Goal: Task Accomplishment & Management: Manage account settings

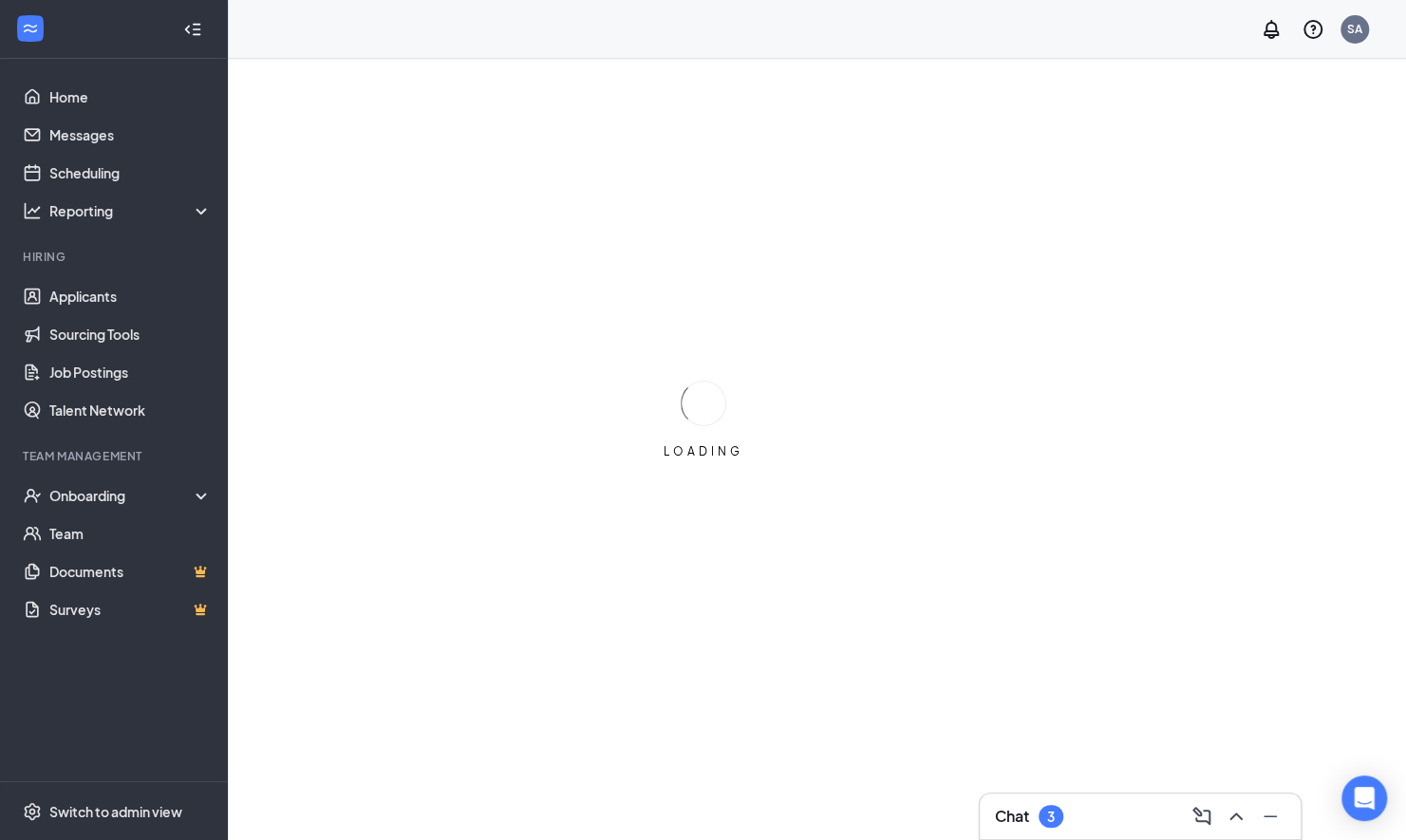
click at [1112, 89] on div "LOADING" at bounding box center [703, 420] width 1406 height 840
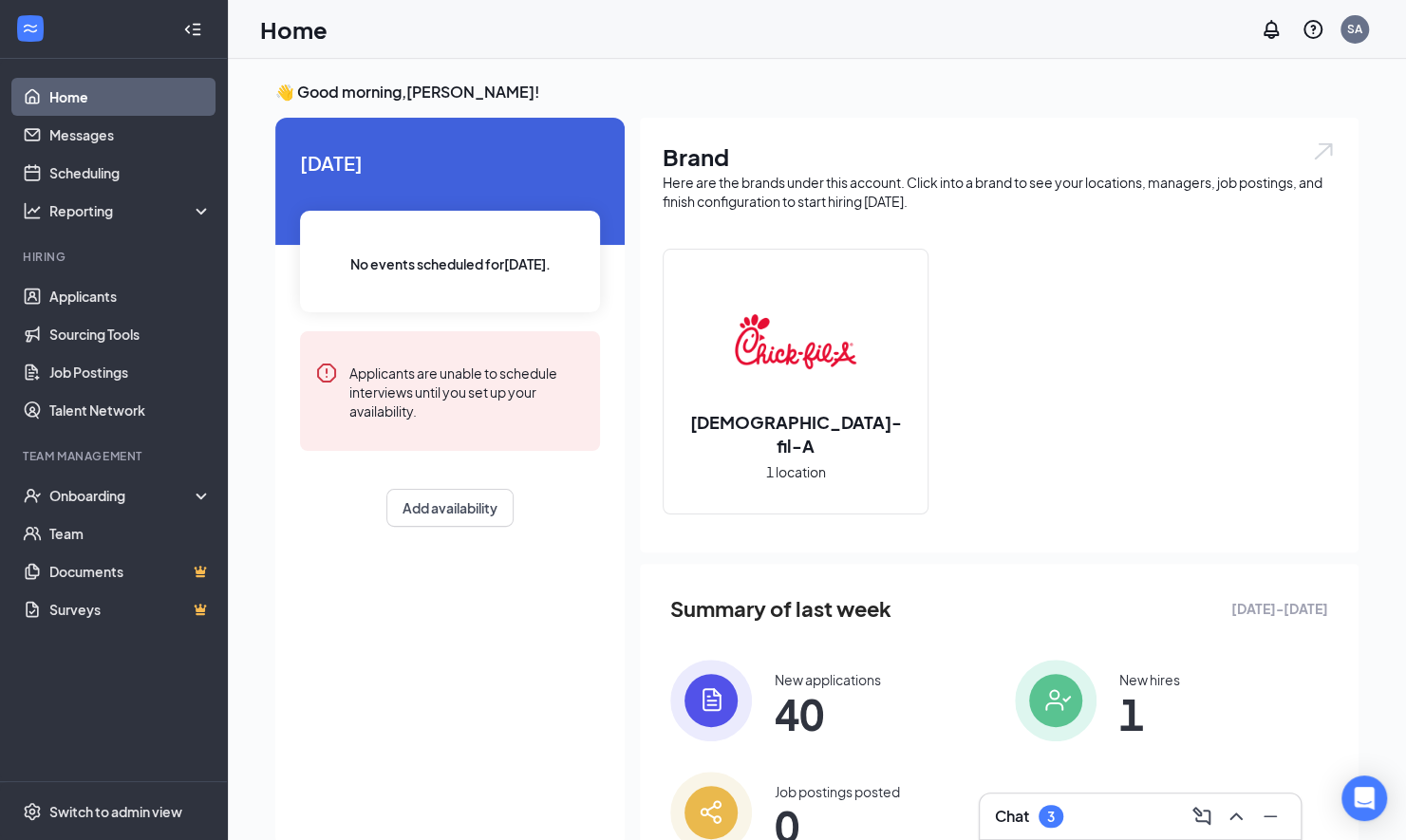
click at [1012, 812] on h3 "Chat" at bounding box center [1011, 815] width 35 height 21
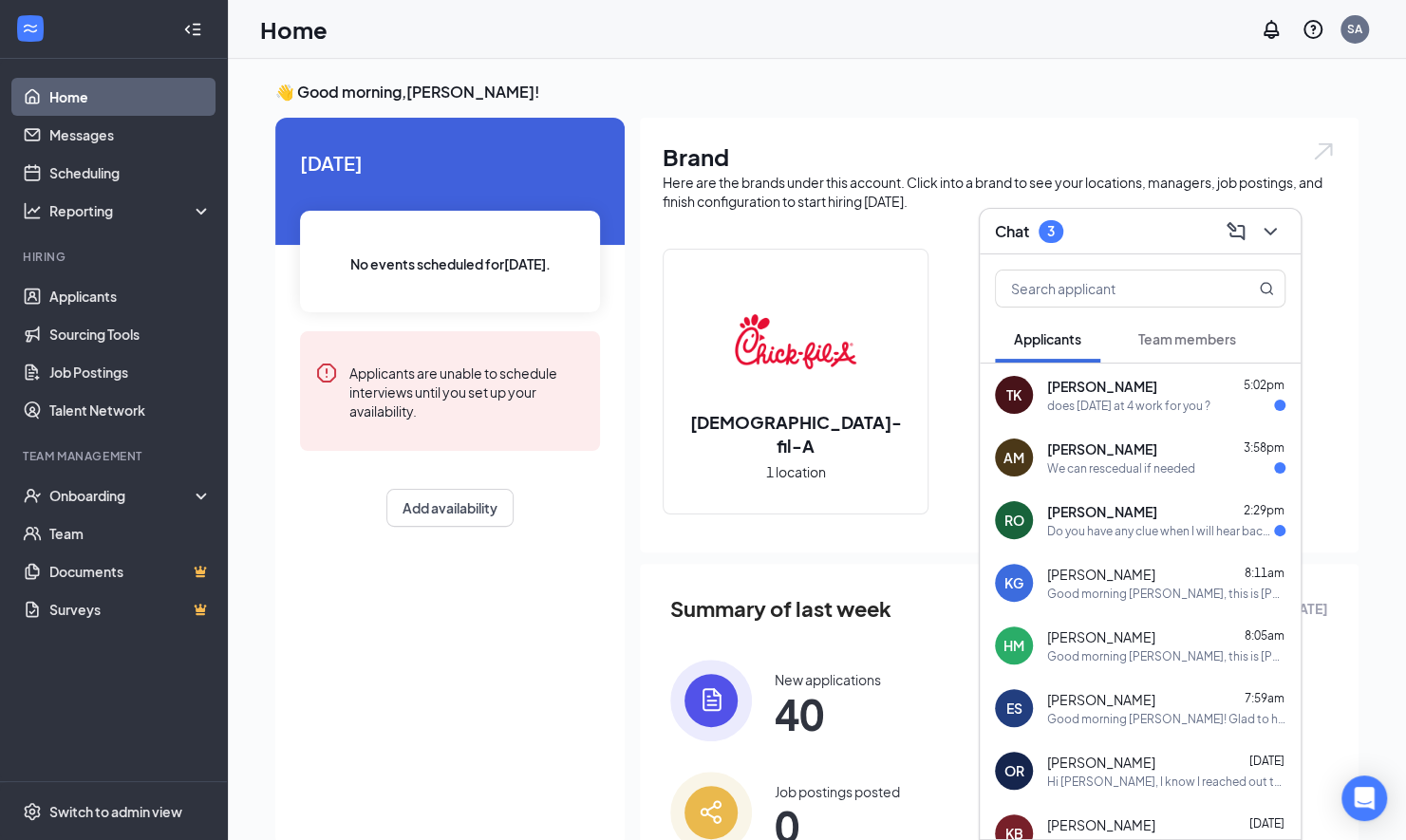
click at [1095, 477] on div "AM [PERSON_NAME] 3:58pm We can rescedual if needed" at bounding box center [1139, 457] width 321 height 62
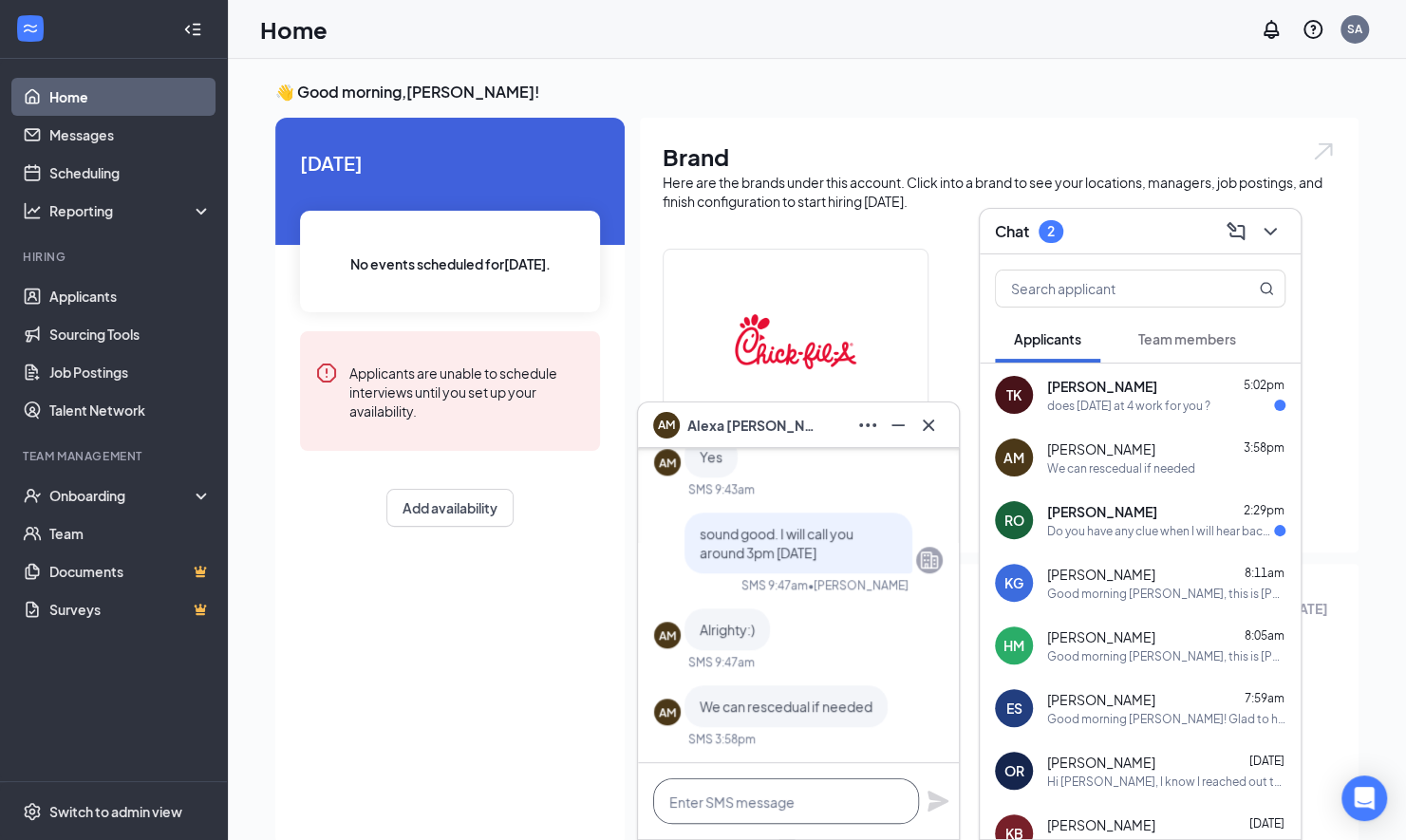
click at [796, 798] on textarea at bounding box center [785, 801] width 266 height 45
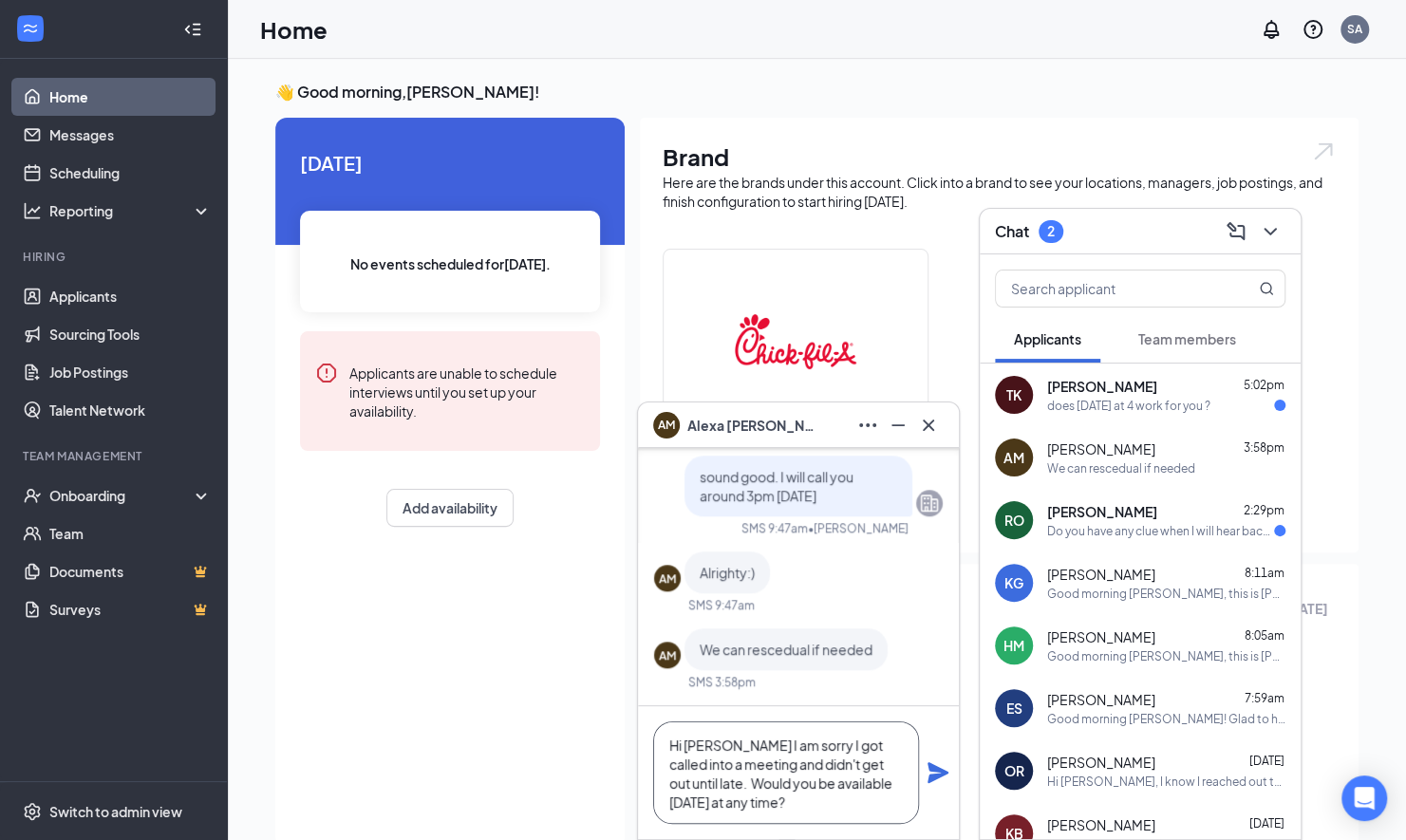
type textarea "Hi [PERSON_NAME] I am sorry I got called into a meeting and didn't get out unti…"
click at [931, 773] on icon "Plane" at bounding box center [937, 772] width 23 height 23
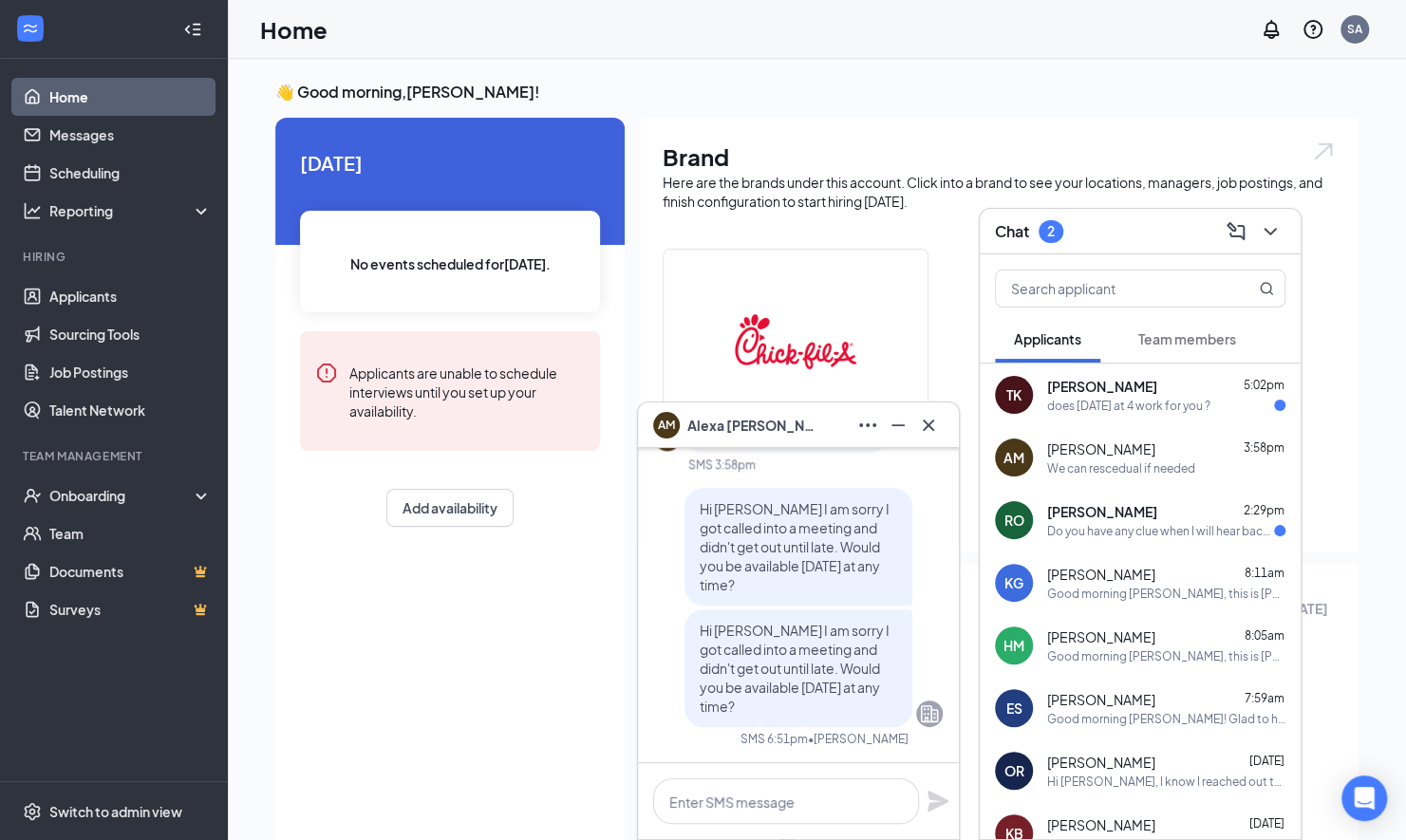
click at [1105, 541] on div "RO [PERSON_NAME] 2:29pm Do you have any clue when I will hear back from you guy…" at bounding box center [1139, 519] width 321 height 62
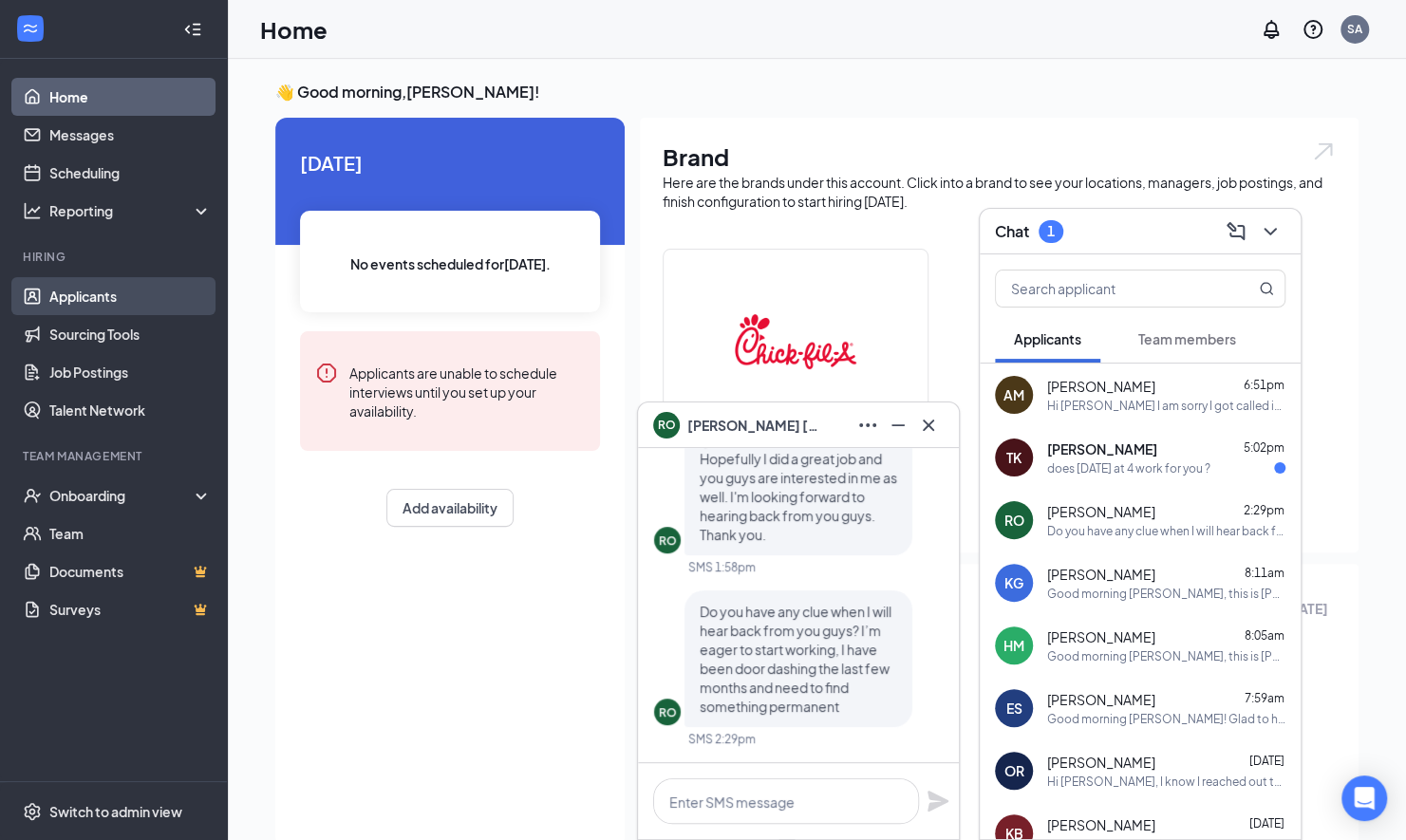
click at [111, 301] on link "Applicants" at bounding box center [130, 296] width 162 height 38
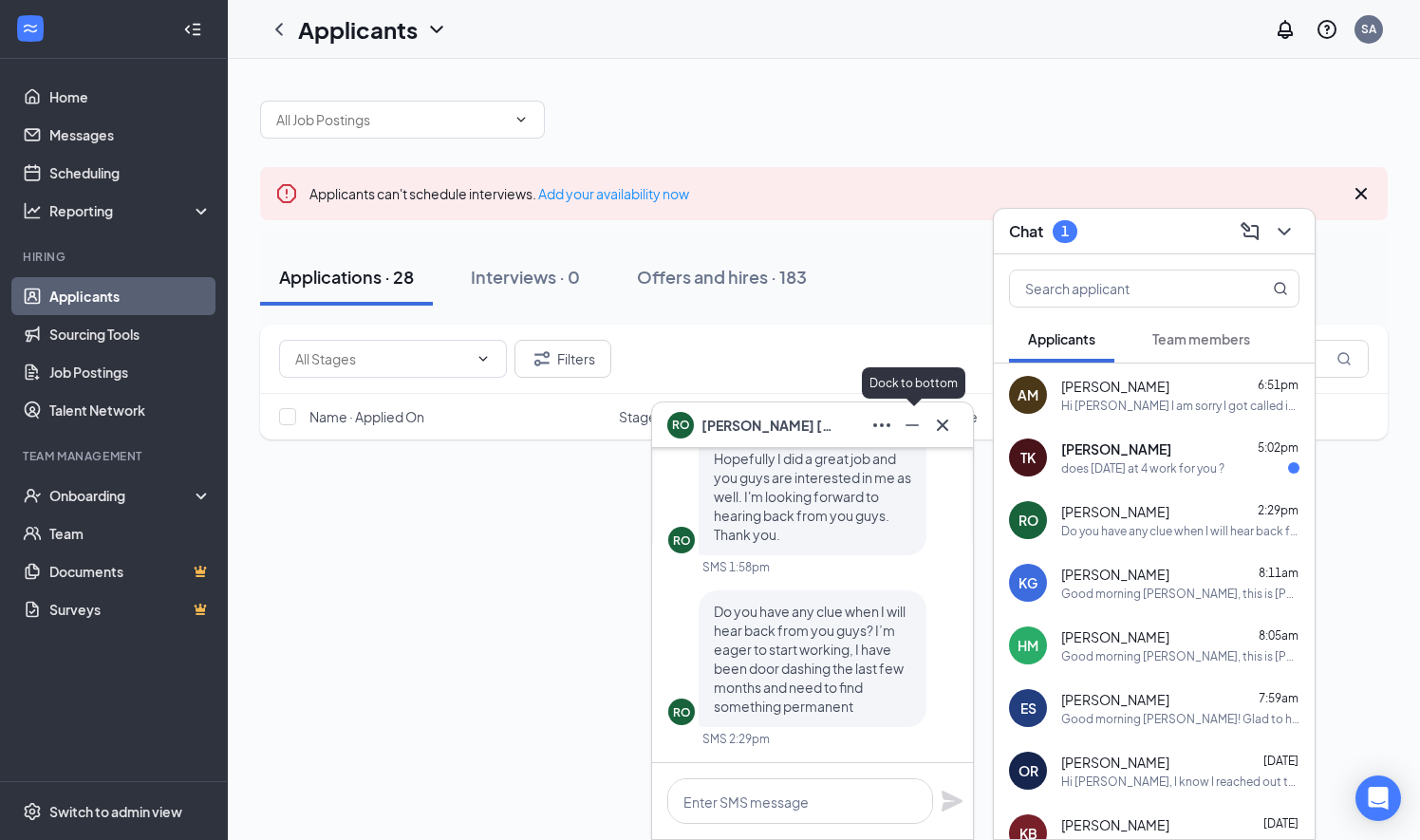
click at [937, 427] on icon "Cross" at bounding box center [943, 424] width 12 height 12
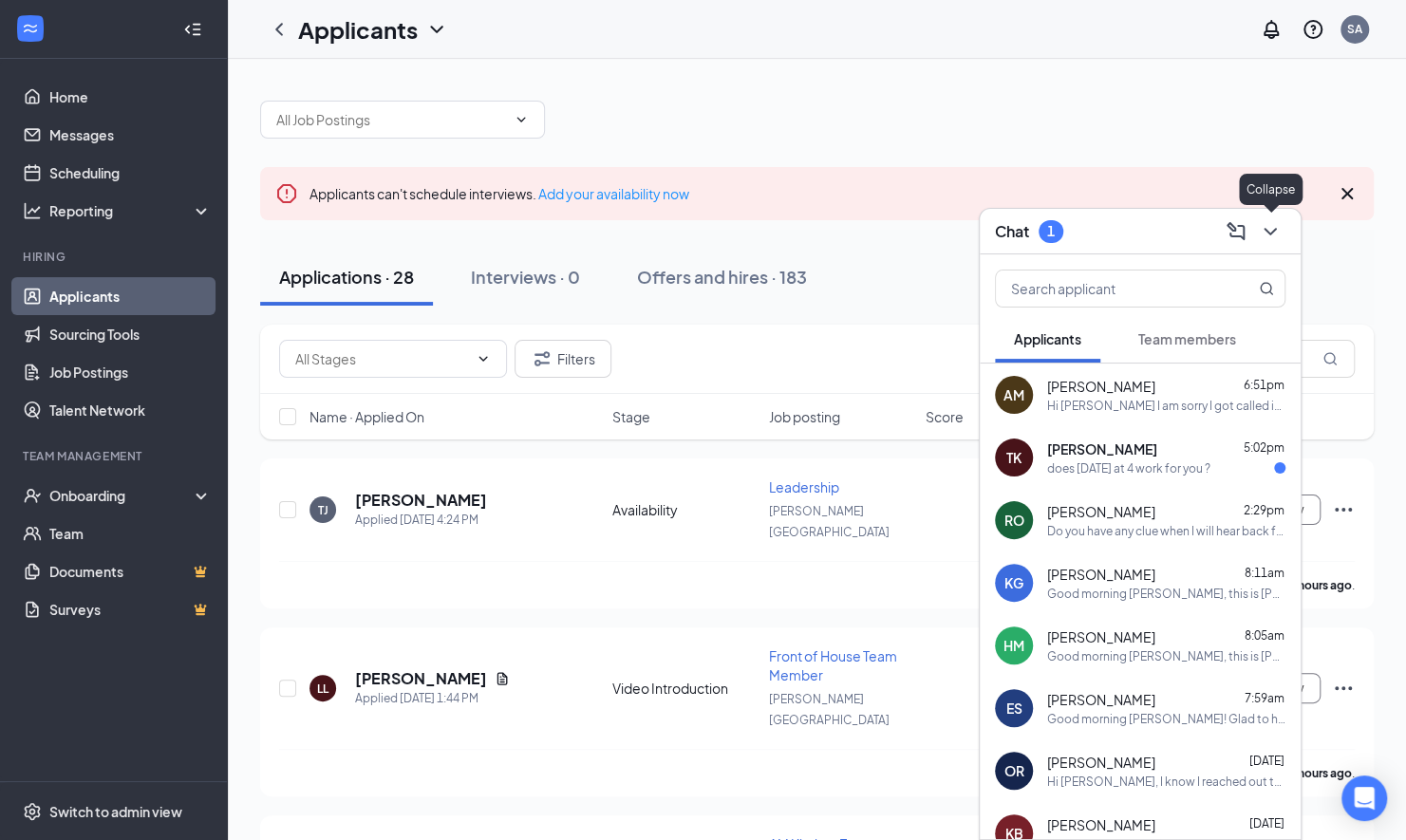
click at [1280, 233] on icon "ChevronDown" at bounding box center [1270, 231] width 23 height 23
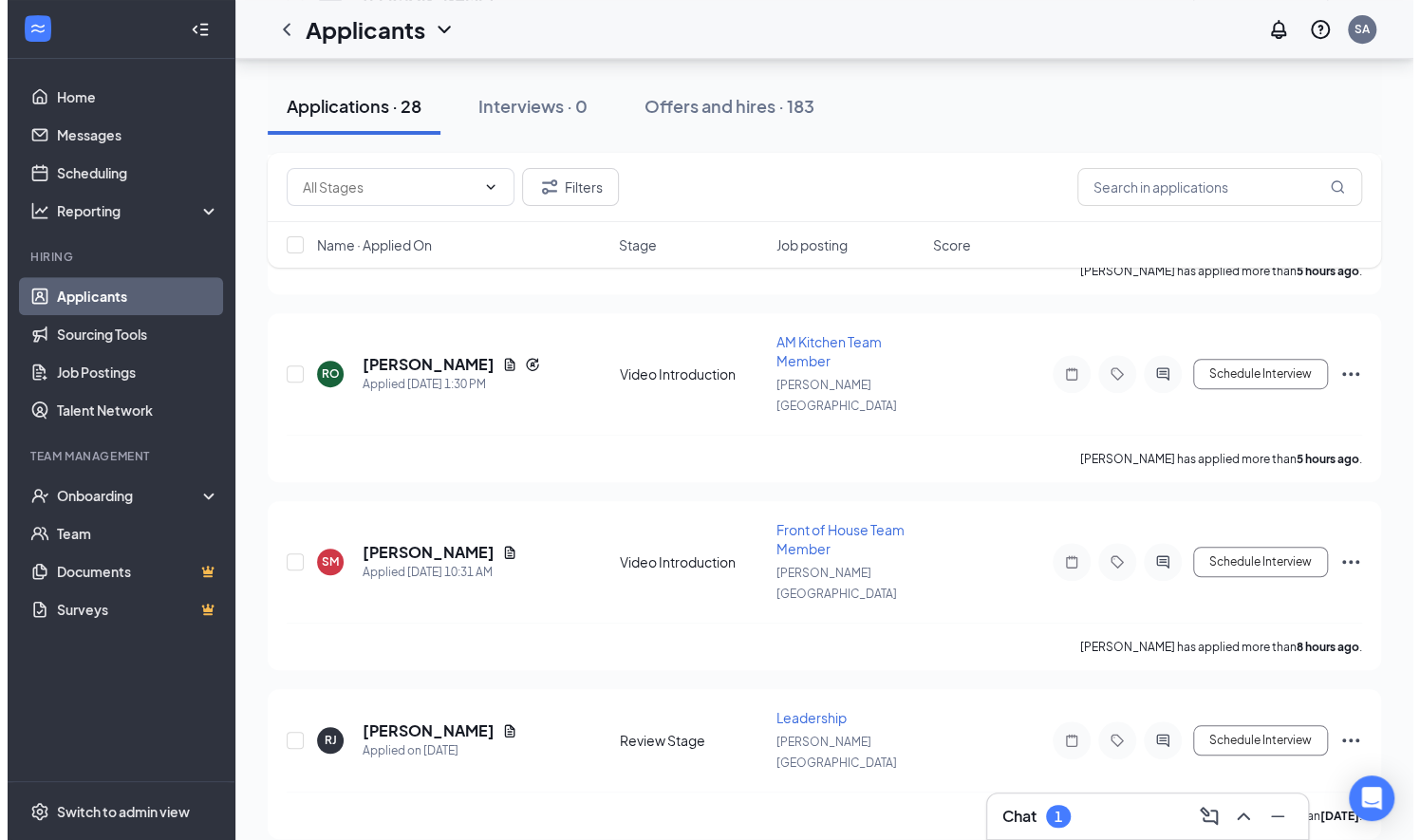
scroll to position [497, 0]
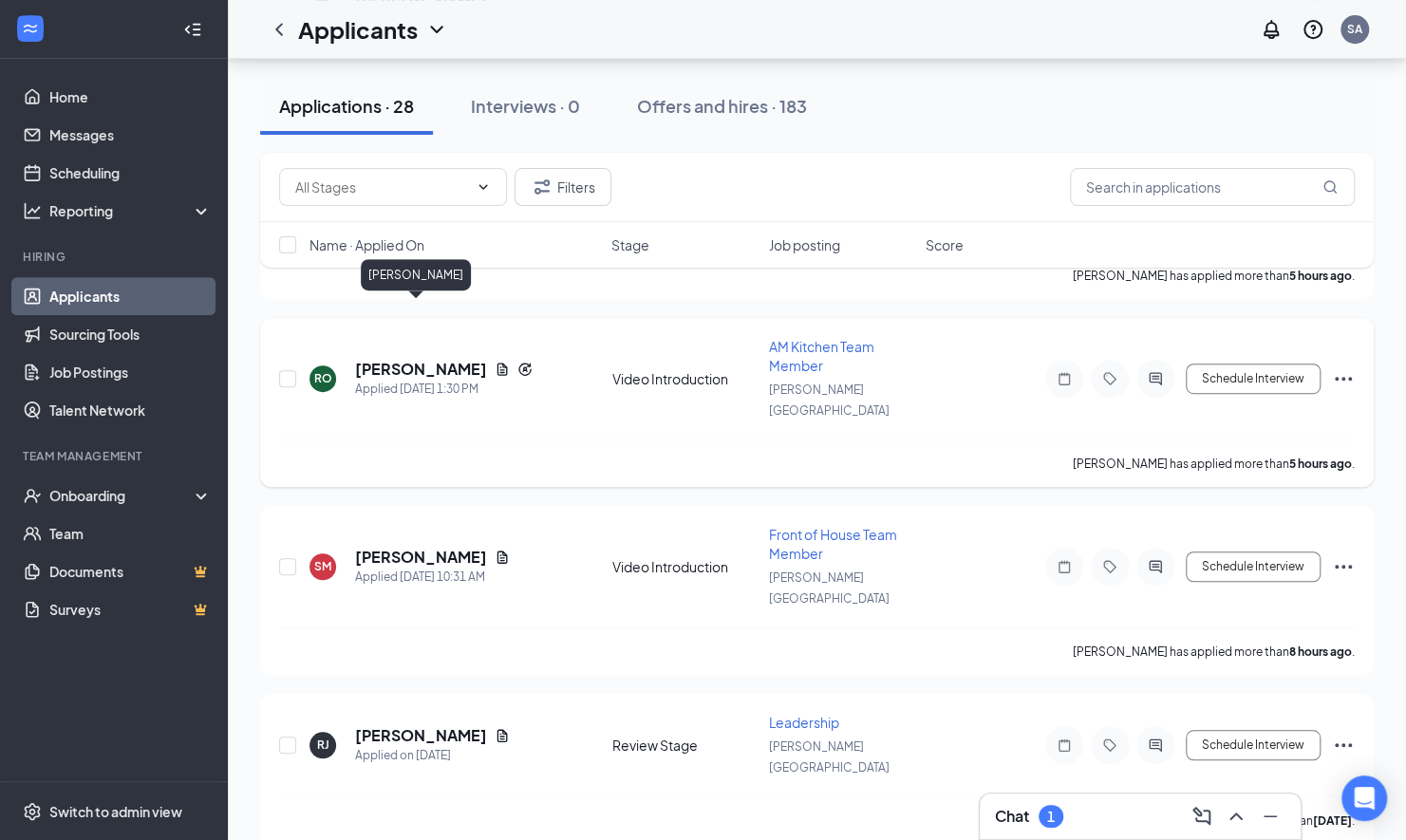
click at [399, 358] on h5 "[PERSON_NAME]" at bounding box center [422, 368] width 132 height 21
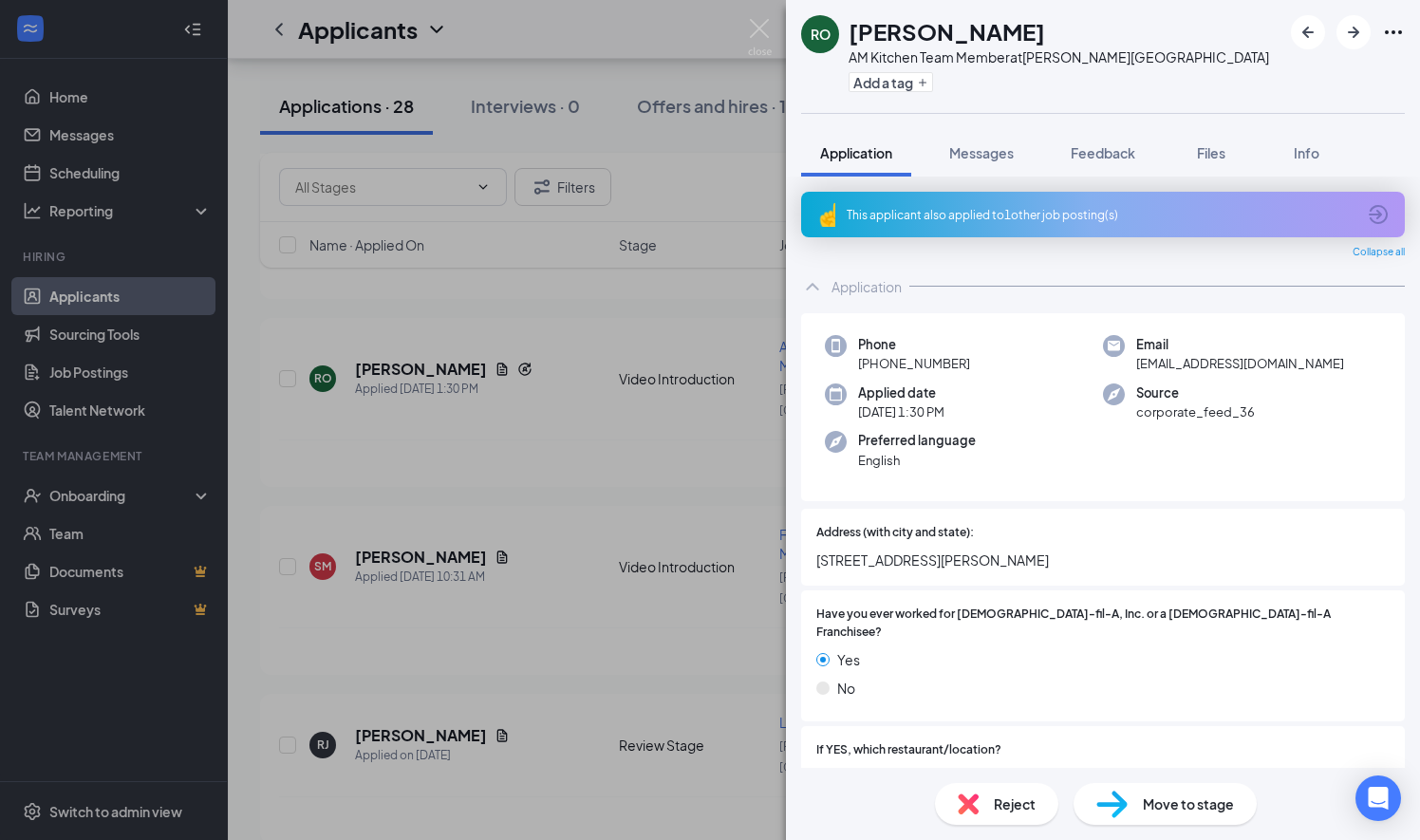
click at [1136, 220] on div "This applicant also applied to 1 other job posting(s)" at bounding box center [1100, 215] width 509 height 16
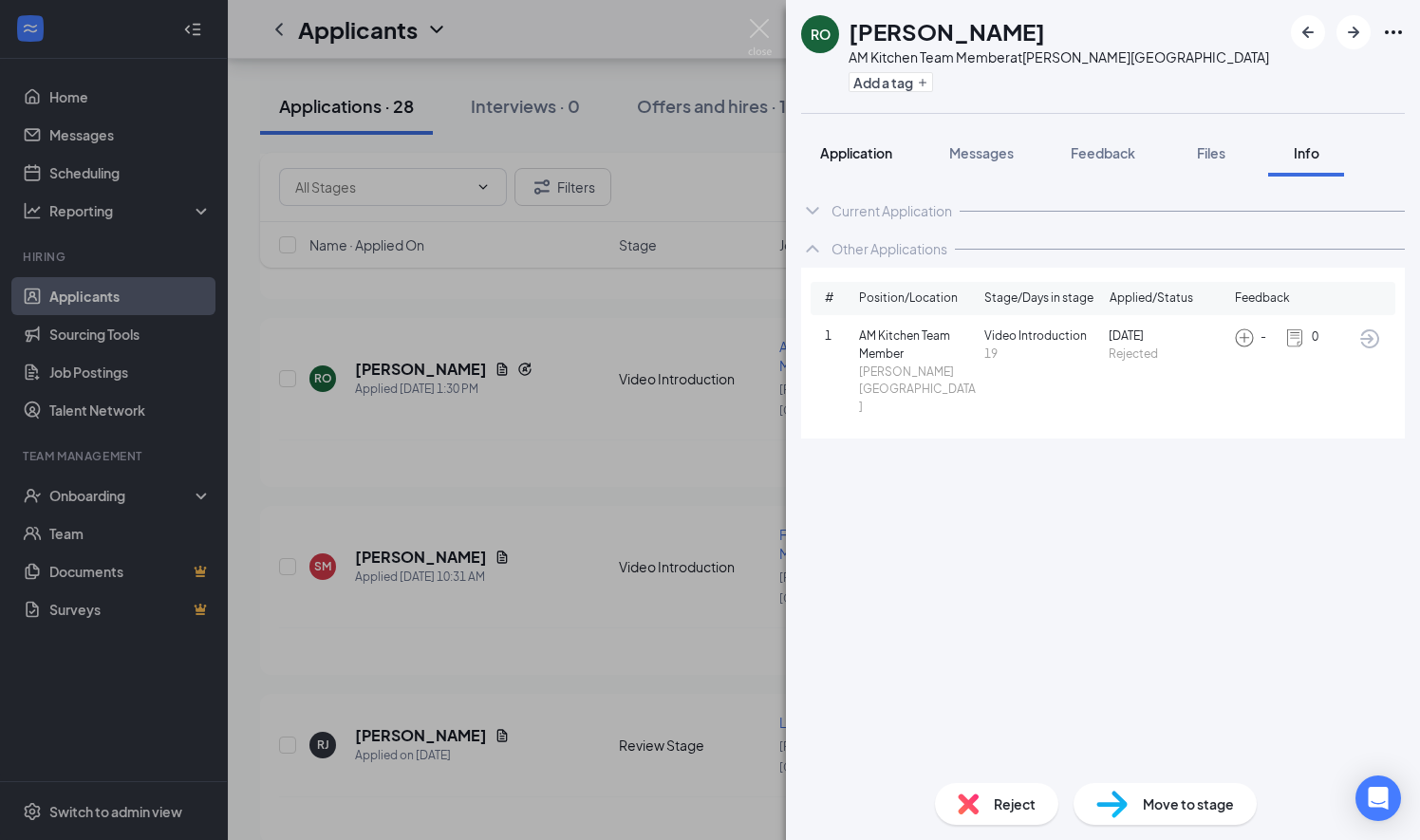
click at [871, 148] on span "Application" at bounding box center [856, 152] width 72 height 17
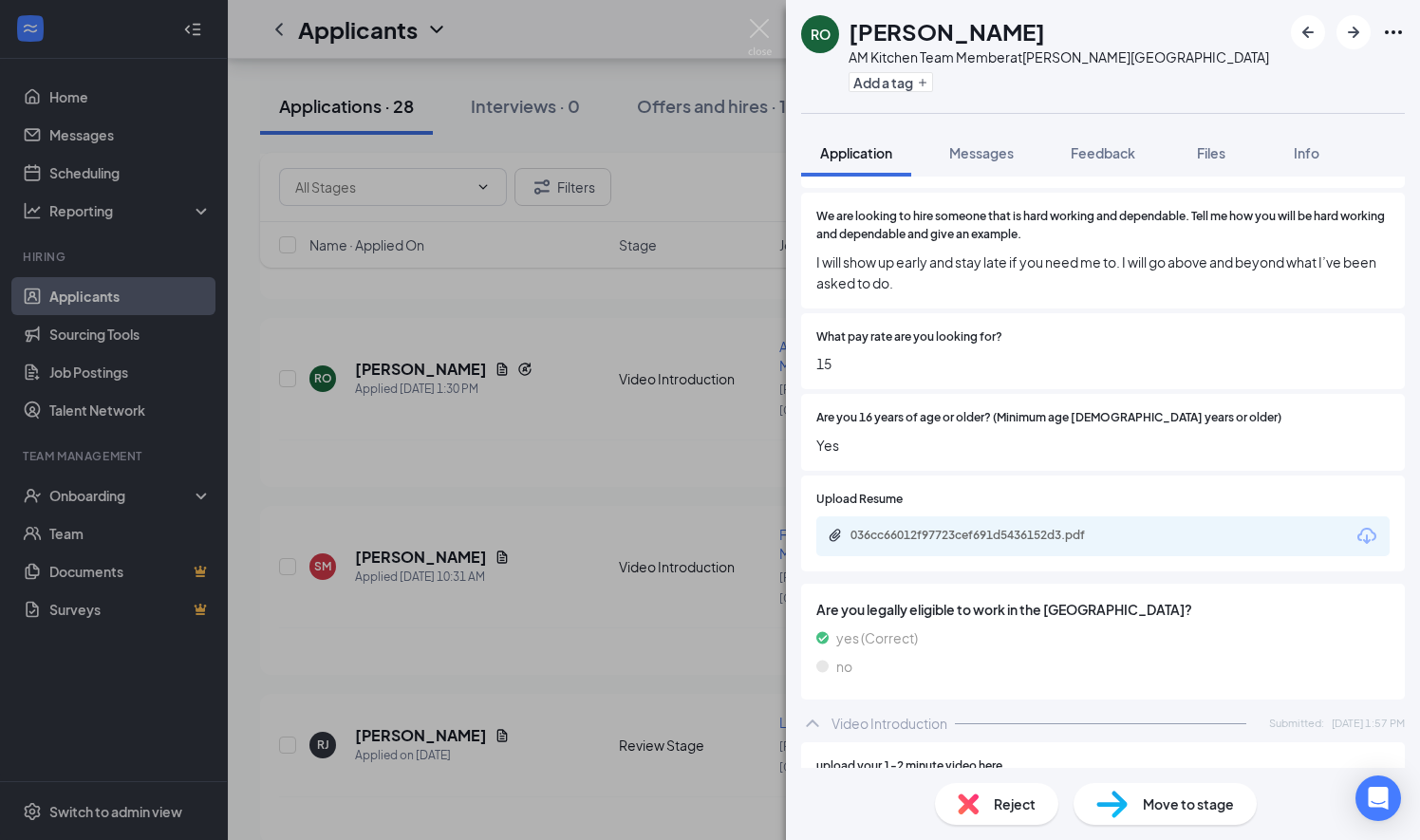
scroll to position [1140, 0]
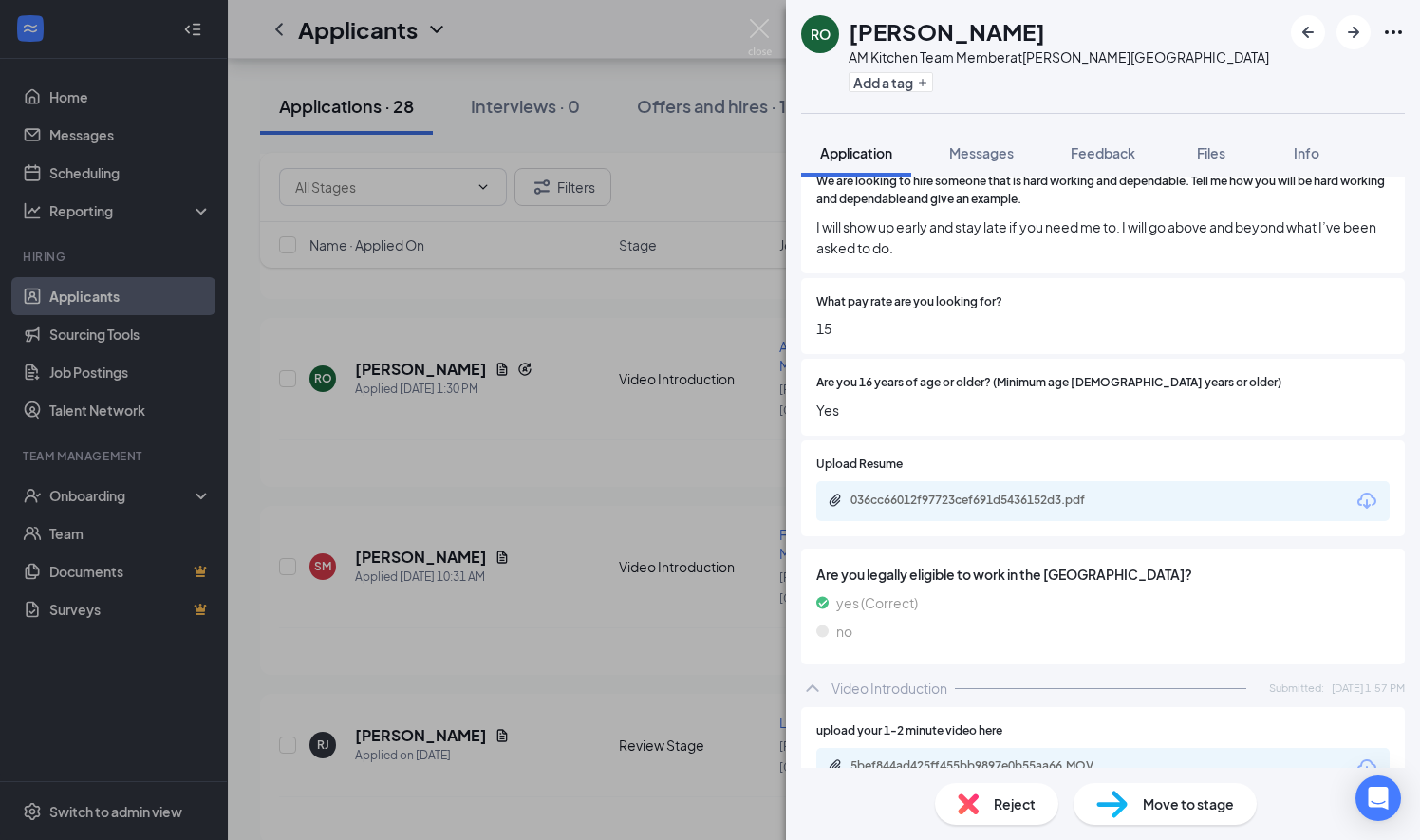
click at [941, 758] on div "5bef844ad425ff455bb9897e0b55aa66.MOV" at bounding box center [981, 767] width 307 height 18
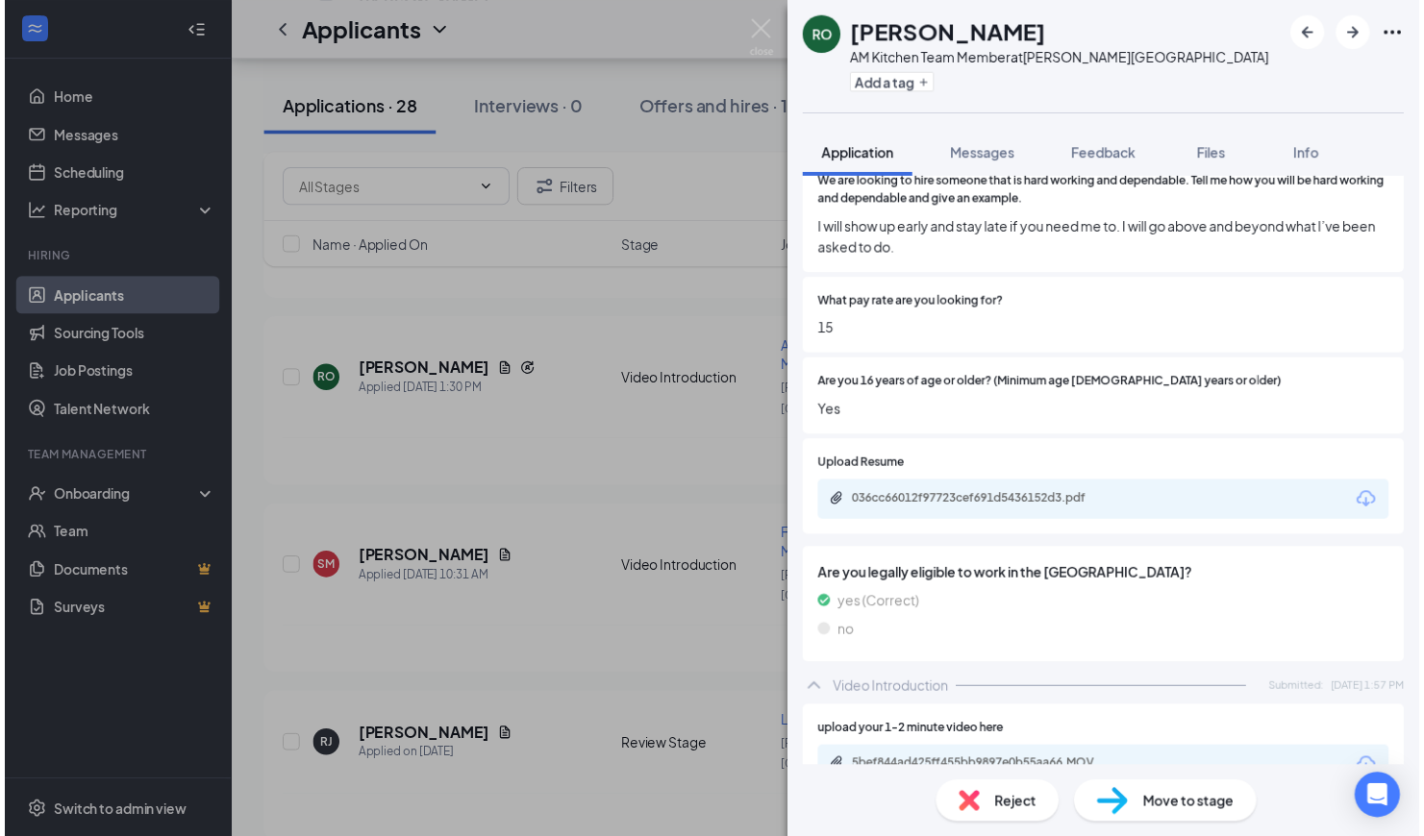
scroll to position [1148, 0]
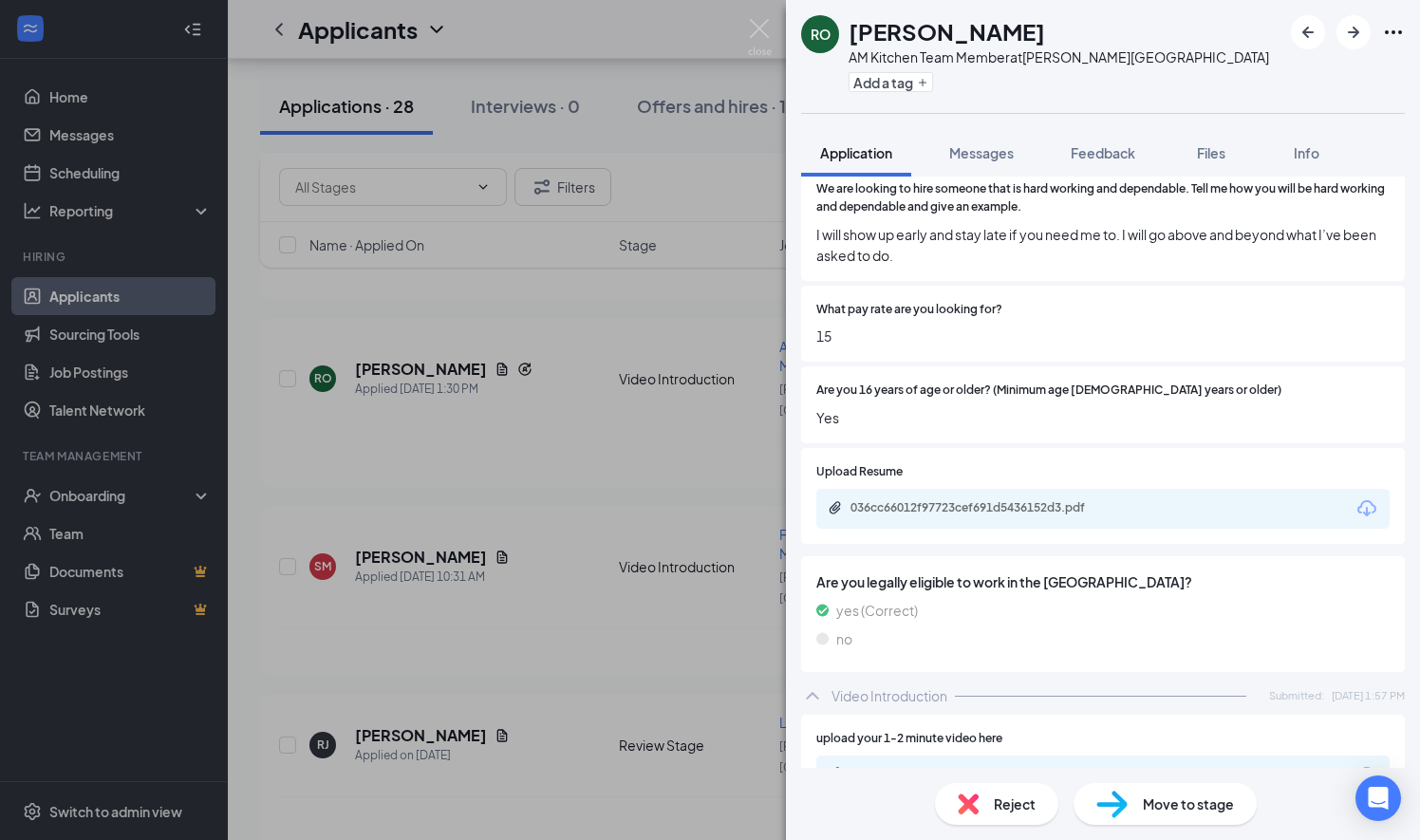
click at [741, 233] on div "[PERSON_NAME] AM Kitchen Team Member at [PERSON_NAME][GEOGRAPHIC_DATA] Add a ta…" at bounding box center [710, 420] width 1420 height 840
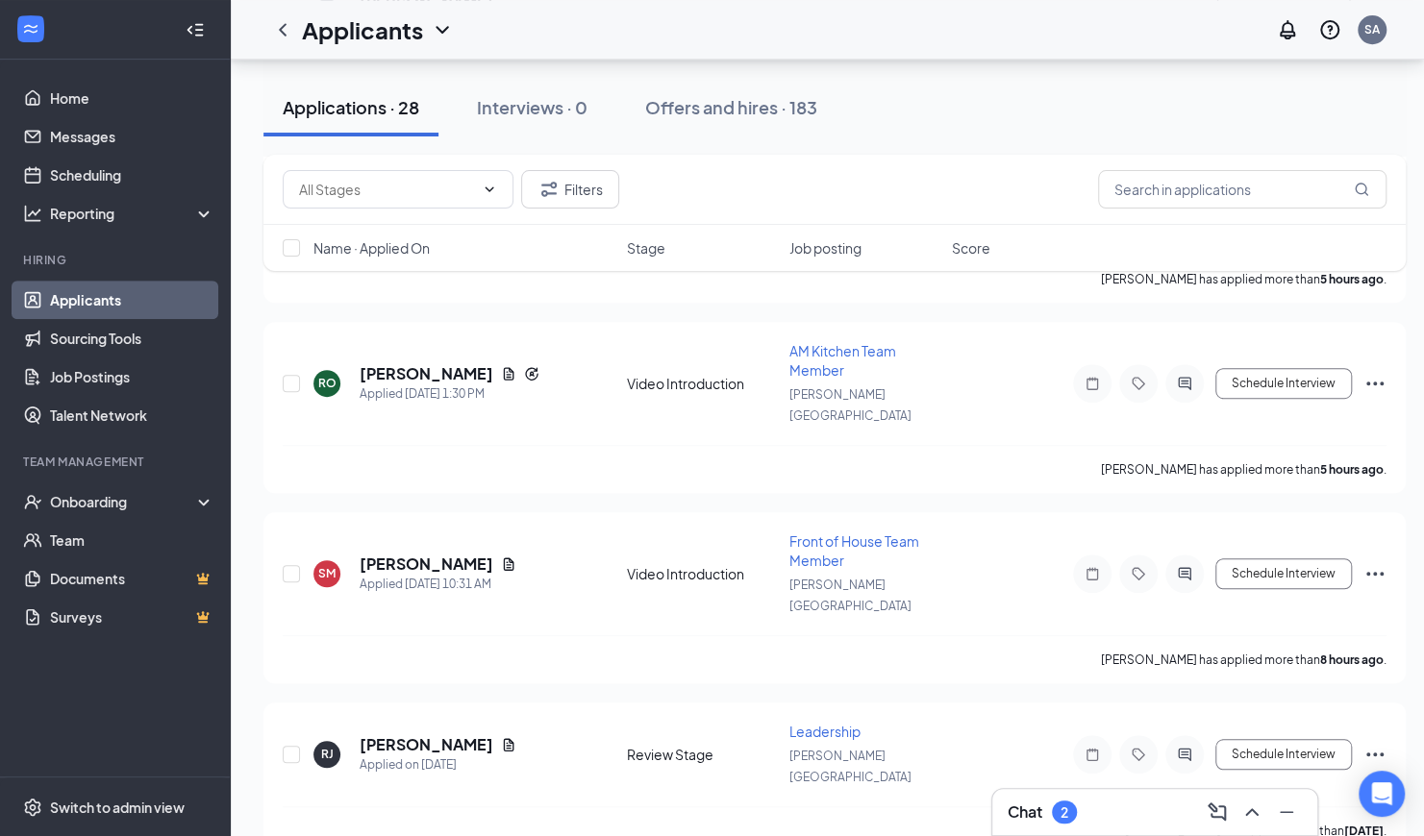
click at [1046, 811] on div "Chat 2" at bounding box center [1041, 812] width 69 height 23
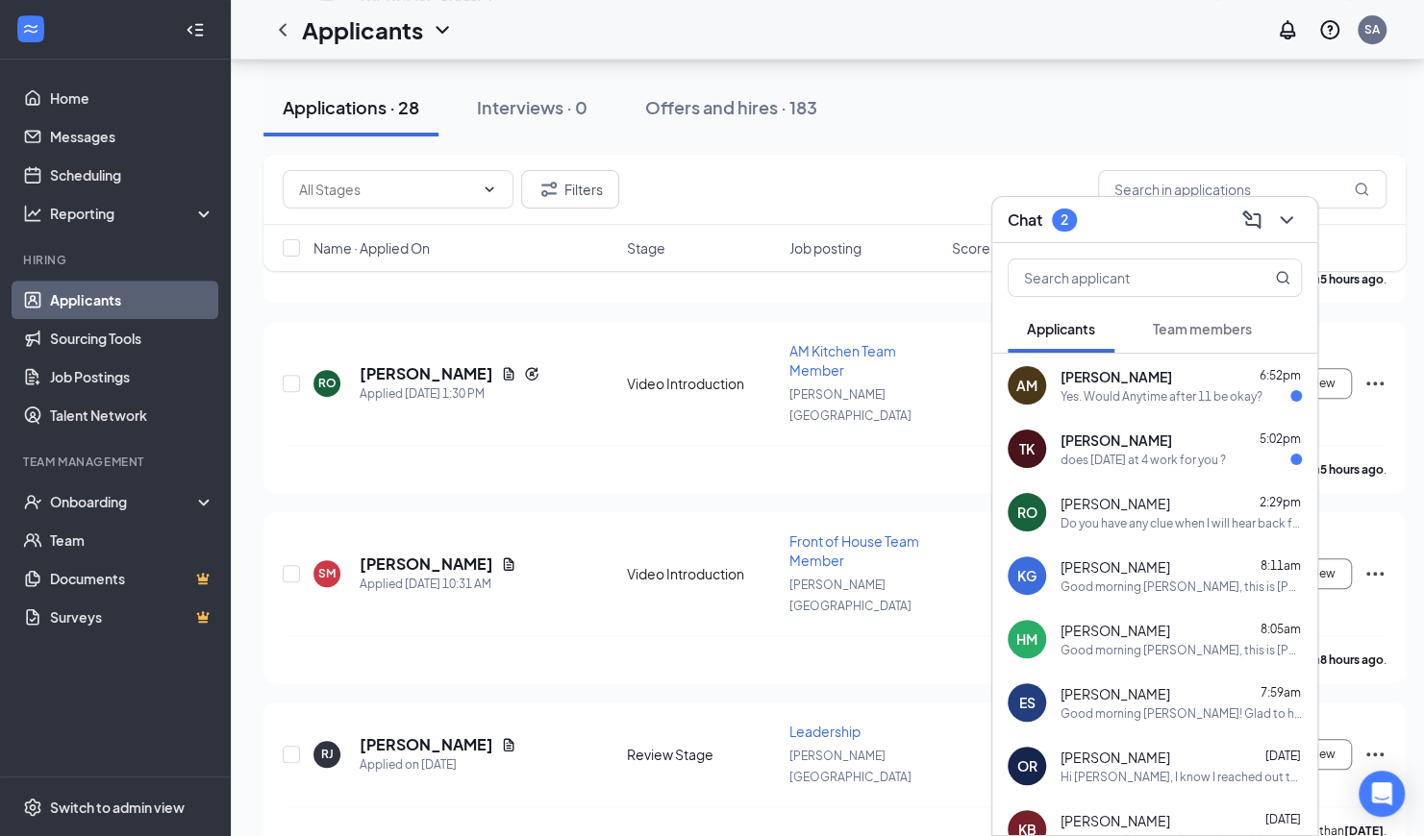
click at [1132, 399] on div "Yes. Would Anytime after 11 be okay?" at bounding box center [1161, 396] width 202 height 16
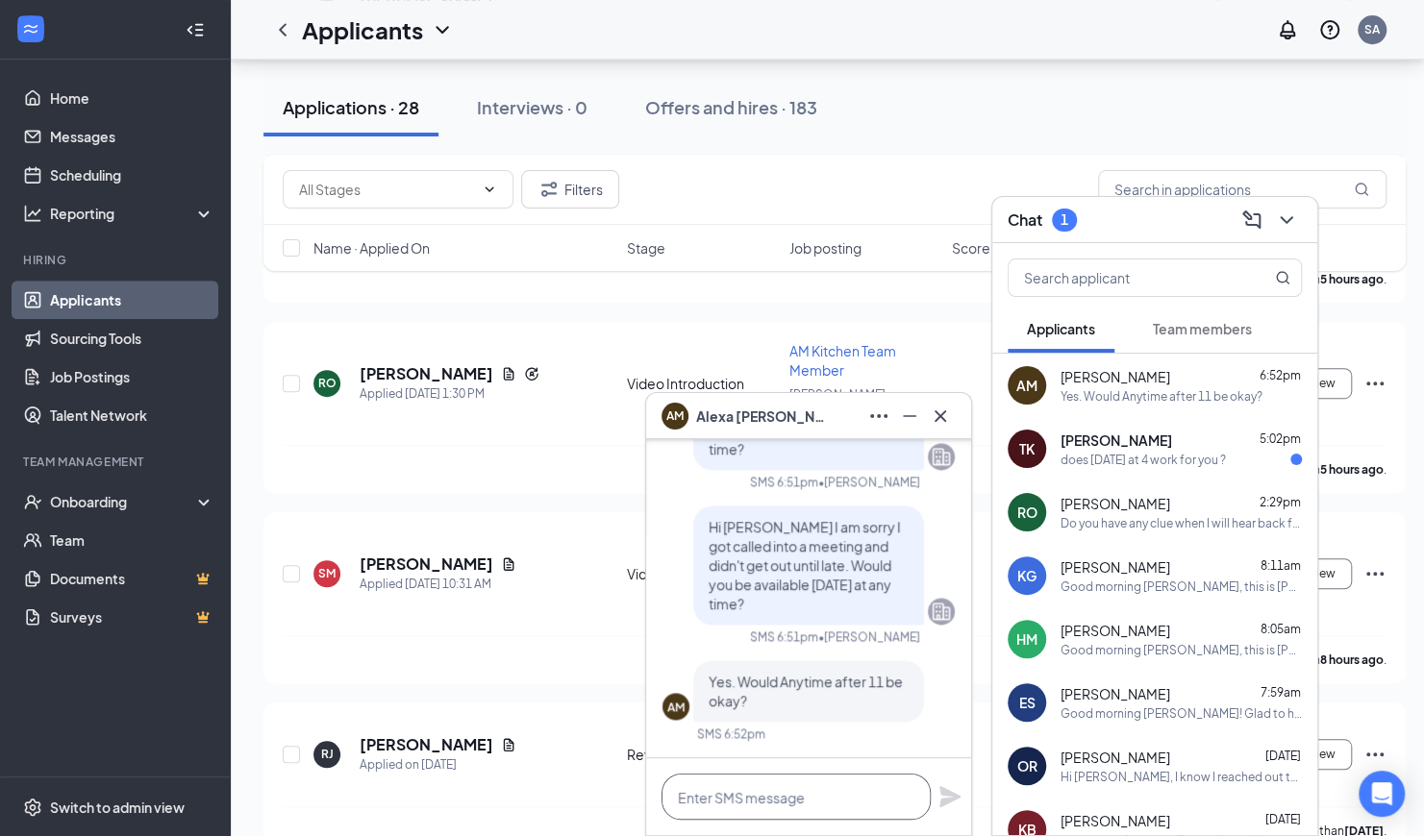
click at [742, 804] on textarea at bounding box center [795, 797] width 269 height 46
type textarea "Y"
click at [951, 415] on icon "Cross" at bounding box center [940, 416] width 23 height 23
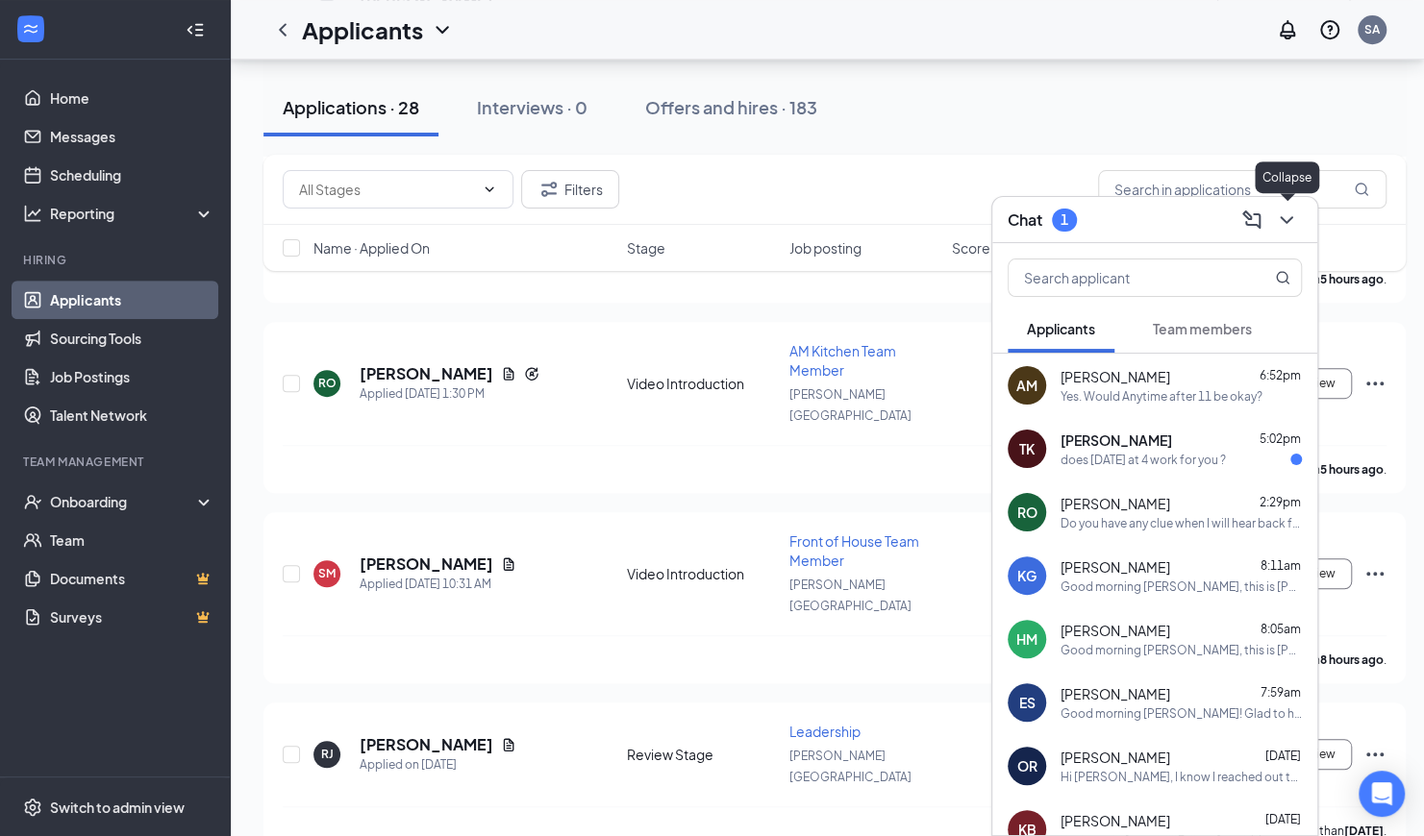
click at [1286, 215] on icon "ChevronDown" at bounding box center [1286, 220] width 23 height 23
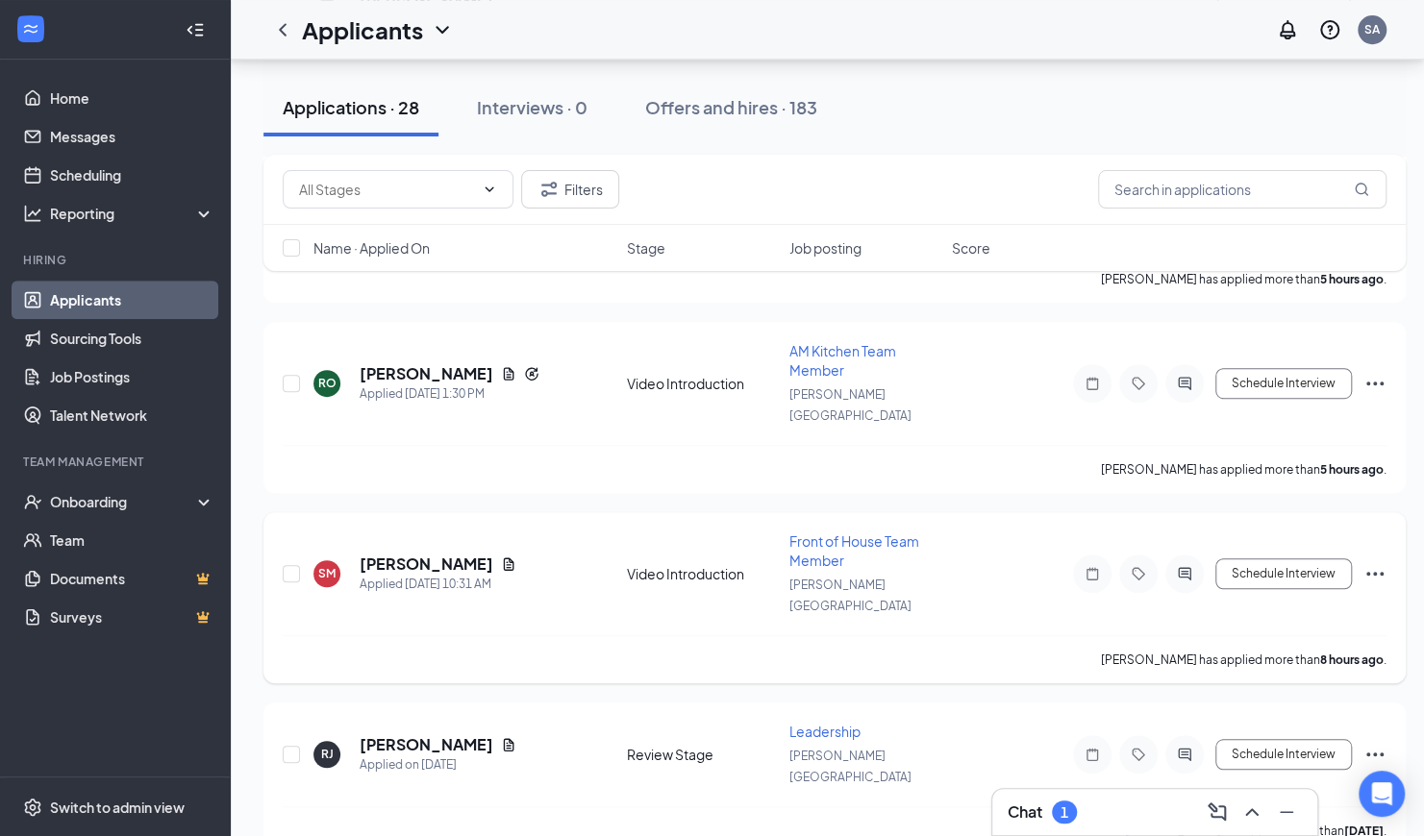
click at [456, 554] on div "[PERSON_NAME]" at bounding box center [438, 564] width 157 height 21
click at [444, 554] on h5 "[PERSON_NAME]" at bounding box center [427, 564] width 134 height 21
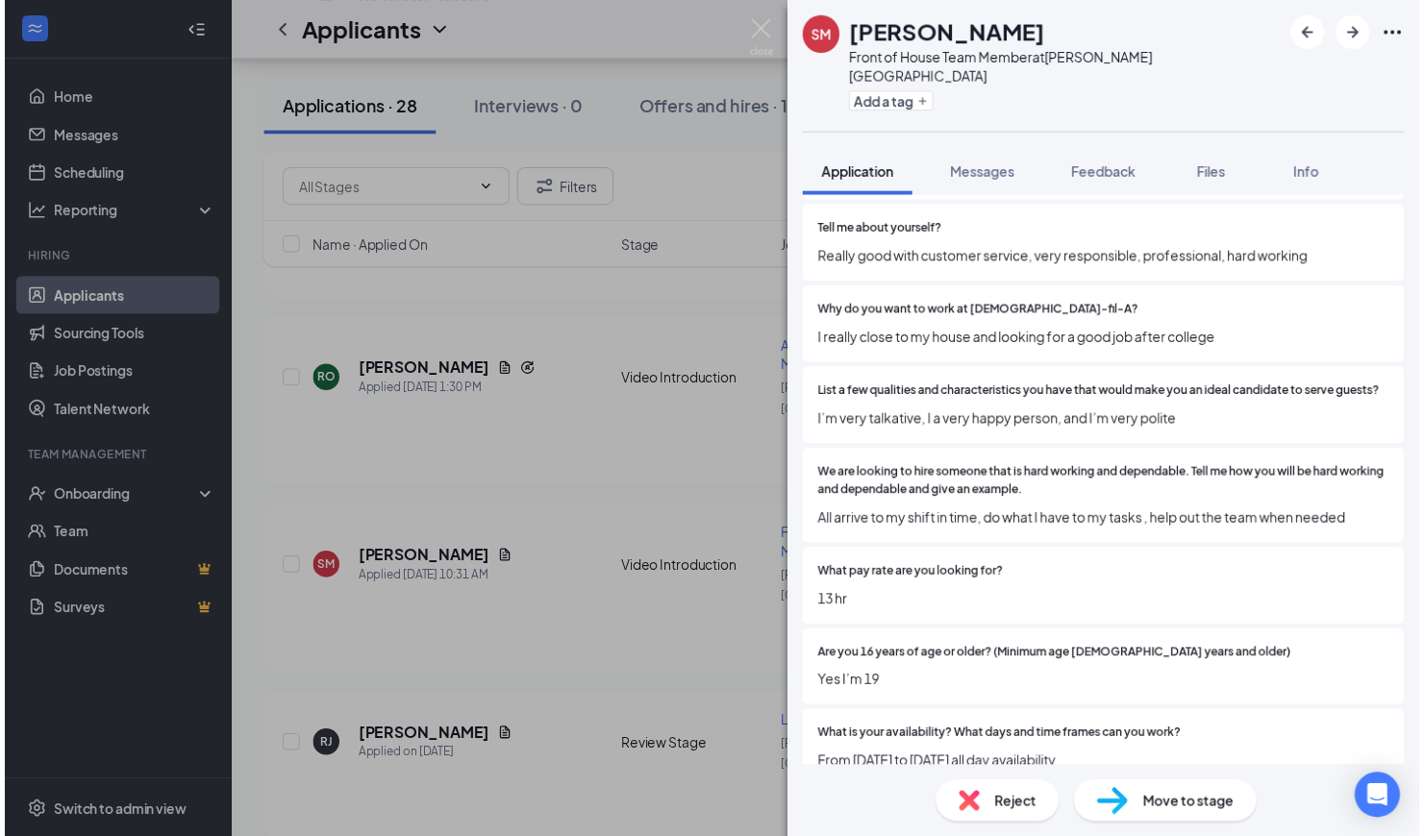
scroll to position [637, 0]
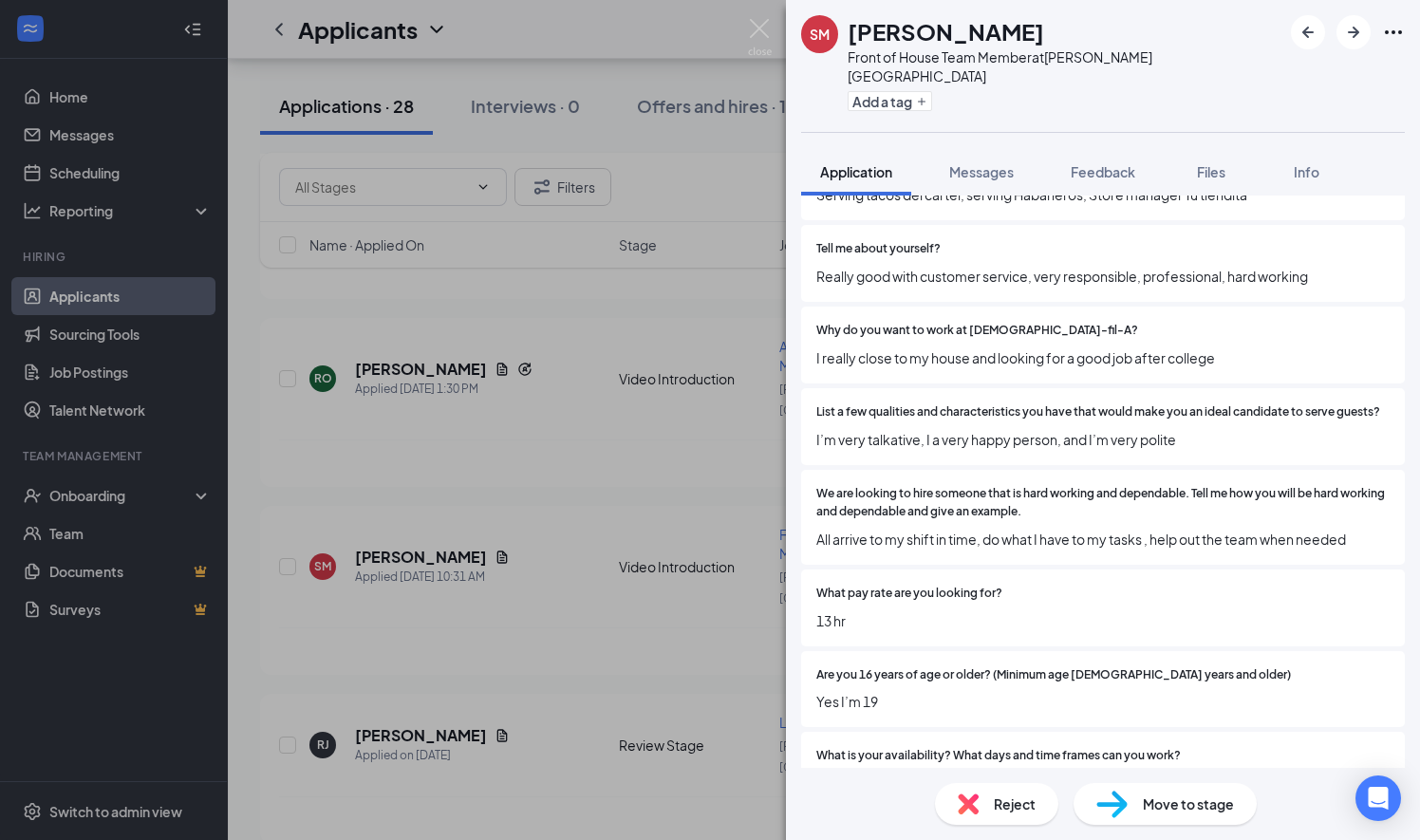
click at [380, 469] on div "SM [PERSON_NAME] Front of House Team Member at [PERSON_NAME][GEOGRAPHIC_DATA] A…" at bounding box center [710, 420] width 1420 height 840
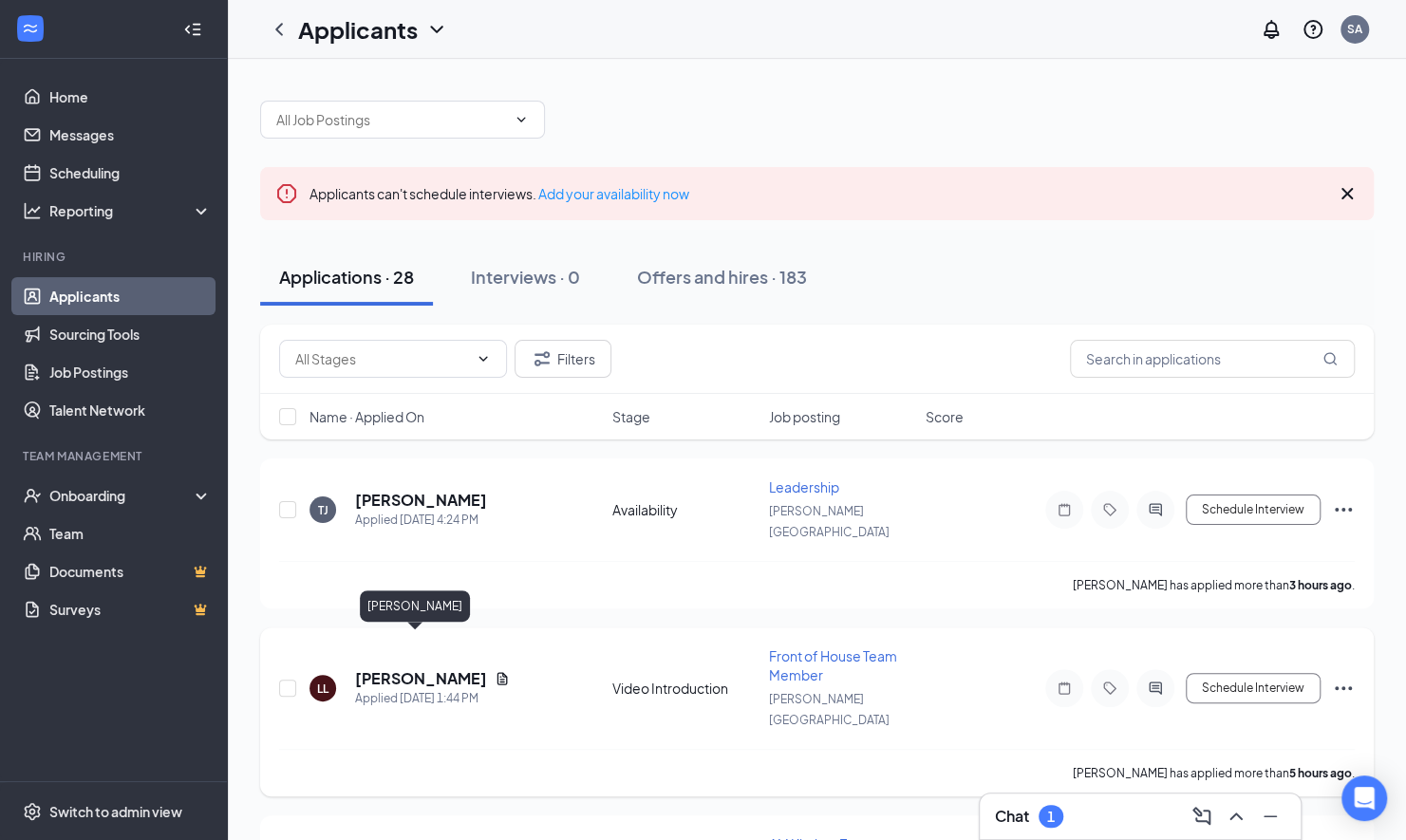
click at [392, 668] on h5 "[PERSON_NAME]" at bounding box center [422, 678] width 132 height 21
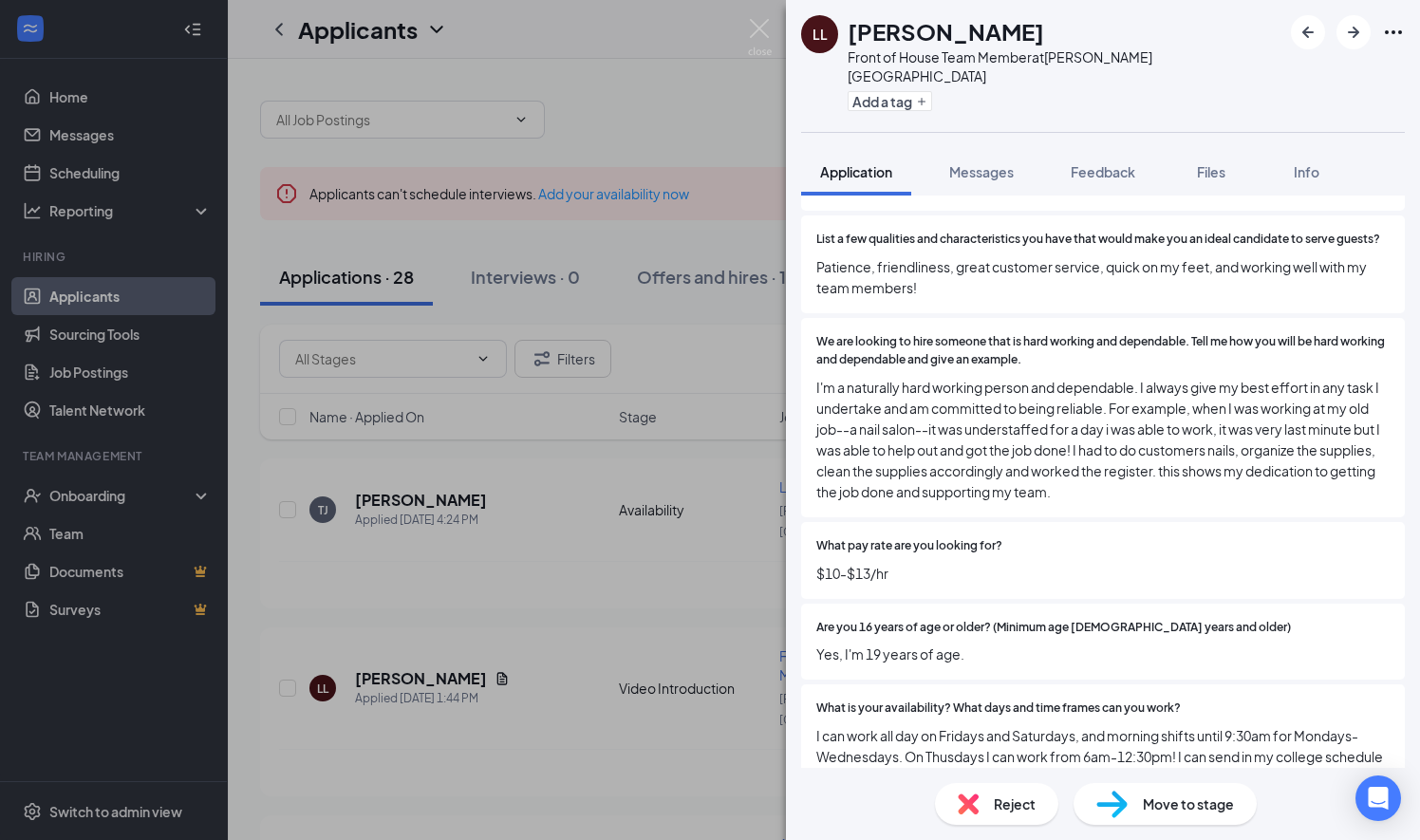
scroll to position [970, 0]
click at [713, 596] on div "LL [PERSON_NAME] Front of House Team Member at [PERSON_NAME][GEOGRAPHIC_DATA] A…" at bounding box center [710, 420] width 1420 height 840
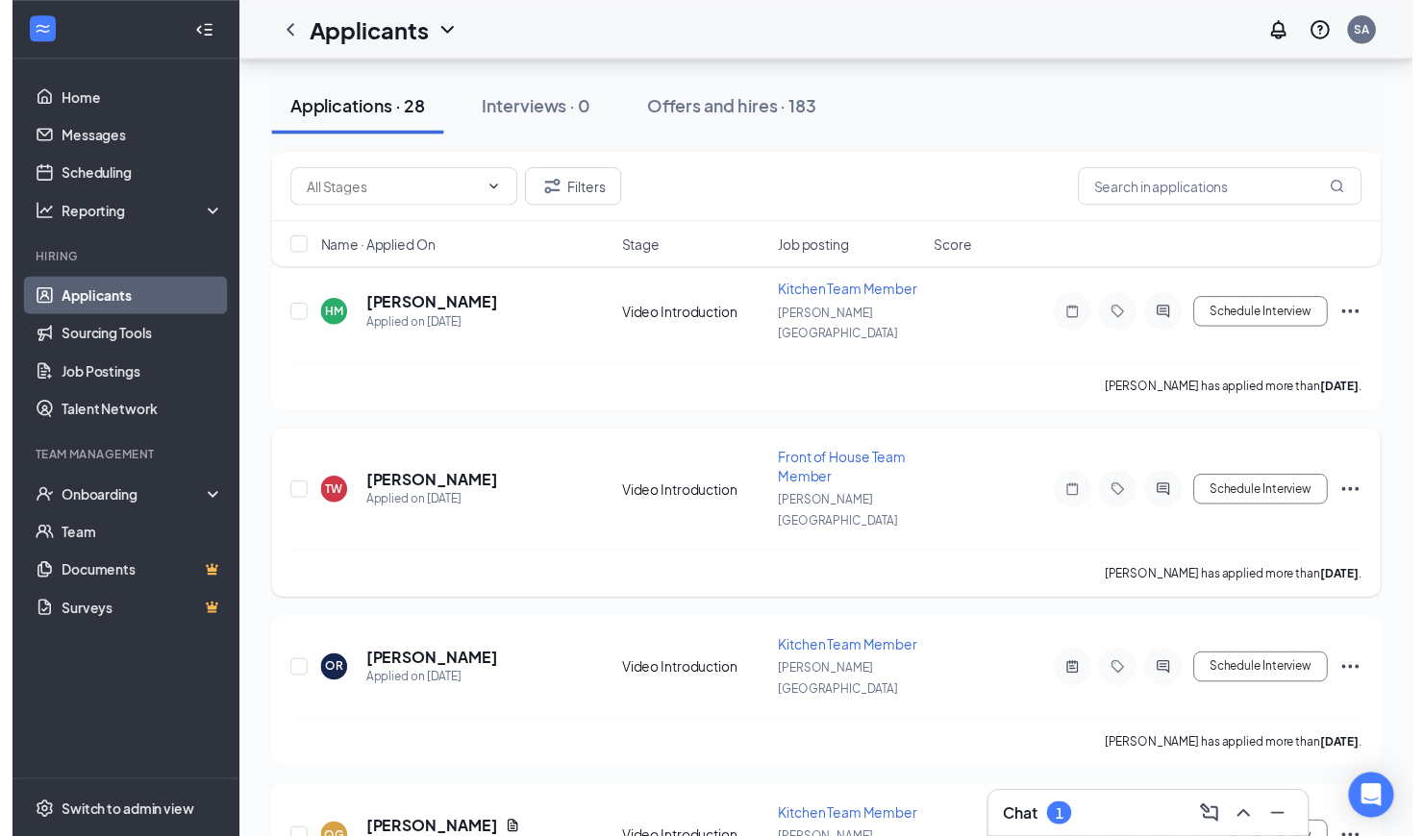
scroll to position [1475, 0]
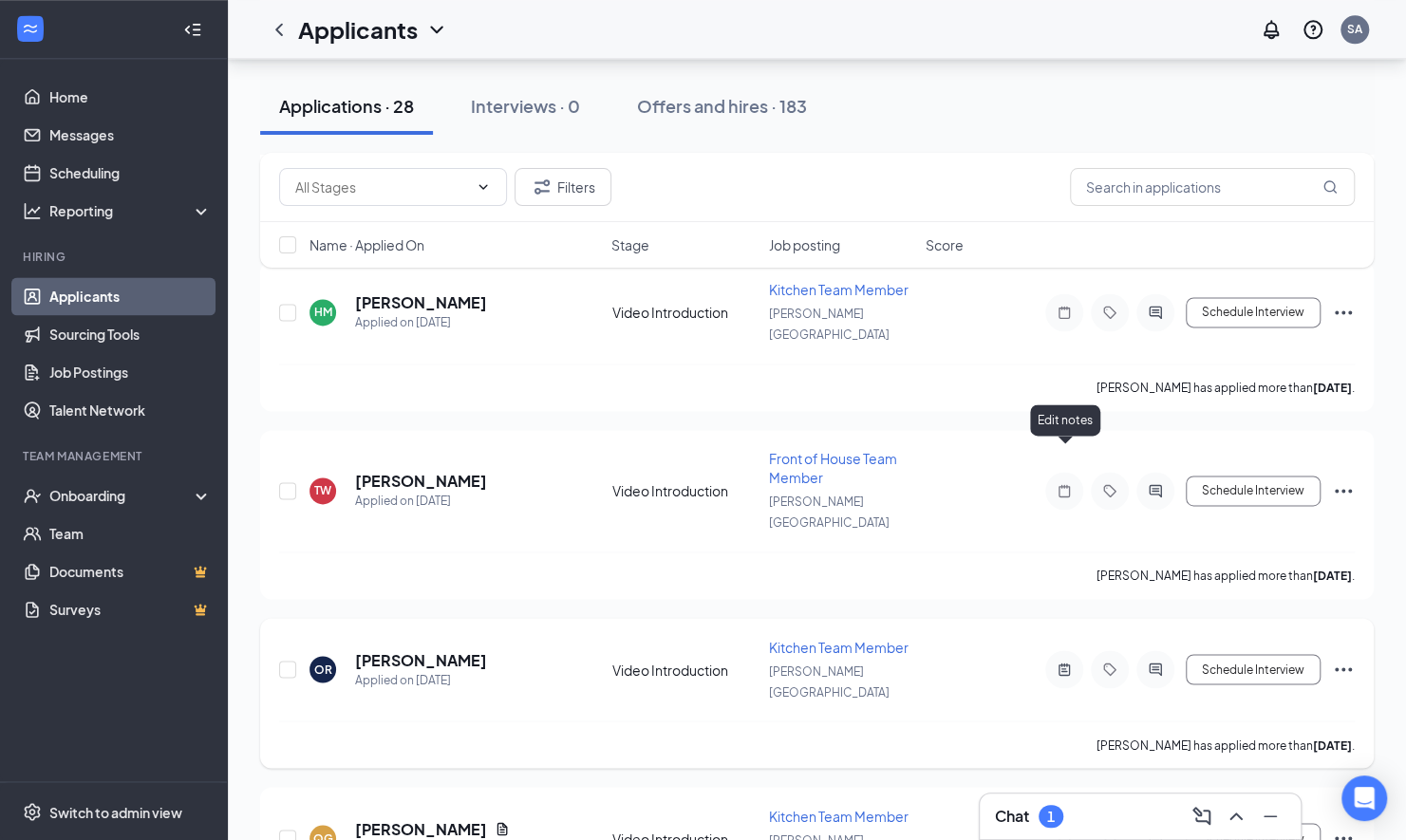
click at [1063, 662] on icon "ActiveNote" at bounding box center [1064, 668] width 12 height 12
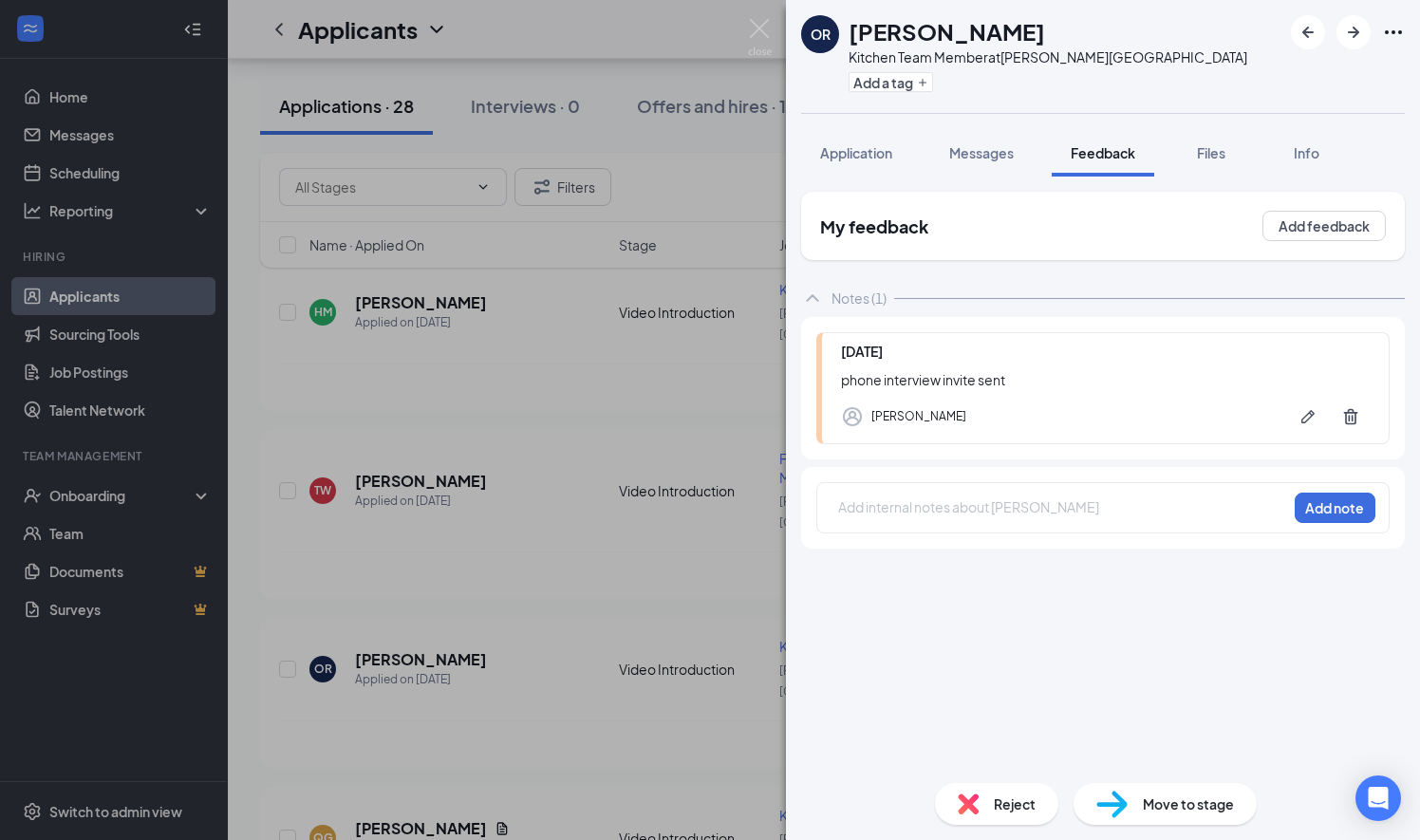
click at [948, 522] on div "Add internal notes about [PERSON_NAME] Add note" at bounding box center [1103, 507] width 574 height 51
click at [945, 506] on div at bounding box center [1063, 507] width 447 height 20
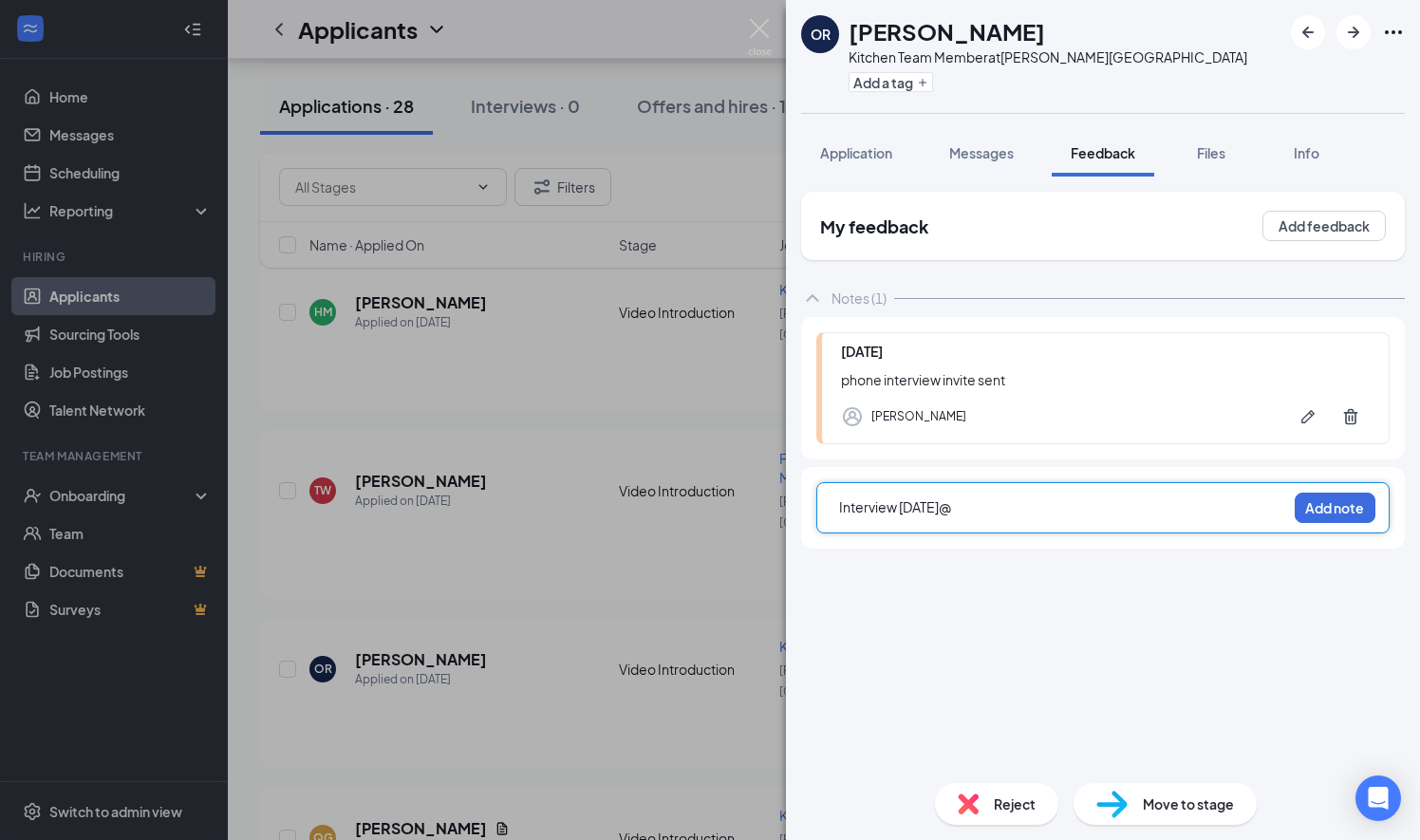
click at [991, 502] on div "Interview [DATE] @" at bounding box center [1063, 507] width 447 height 20
click at [1000, 502] on div "nterview [DATE] @3" at bounding box center [1063, 507] width 447 height 20
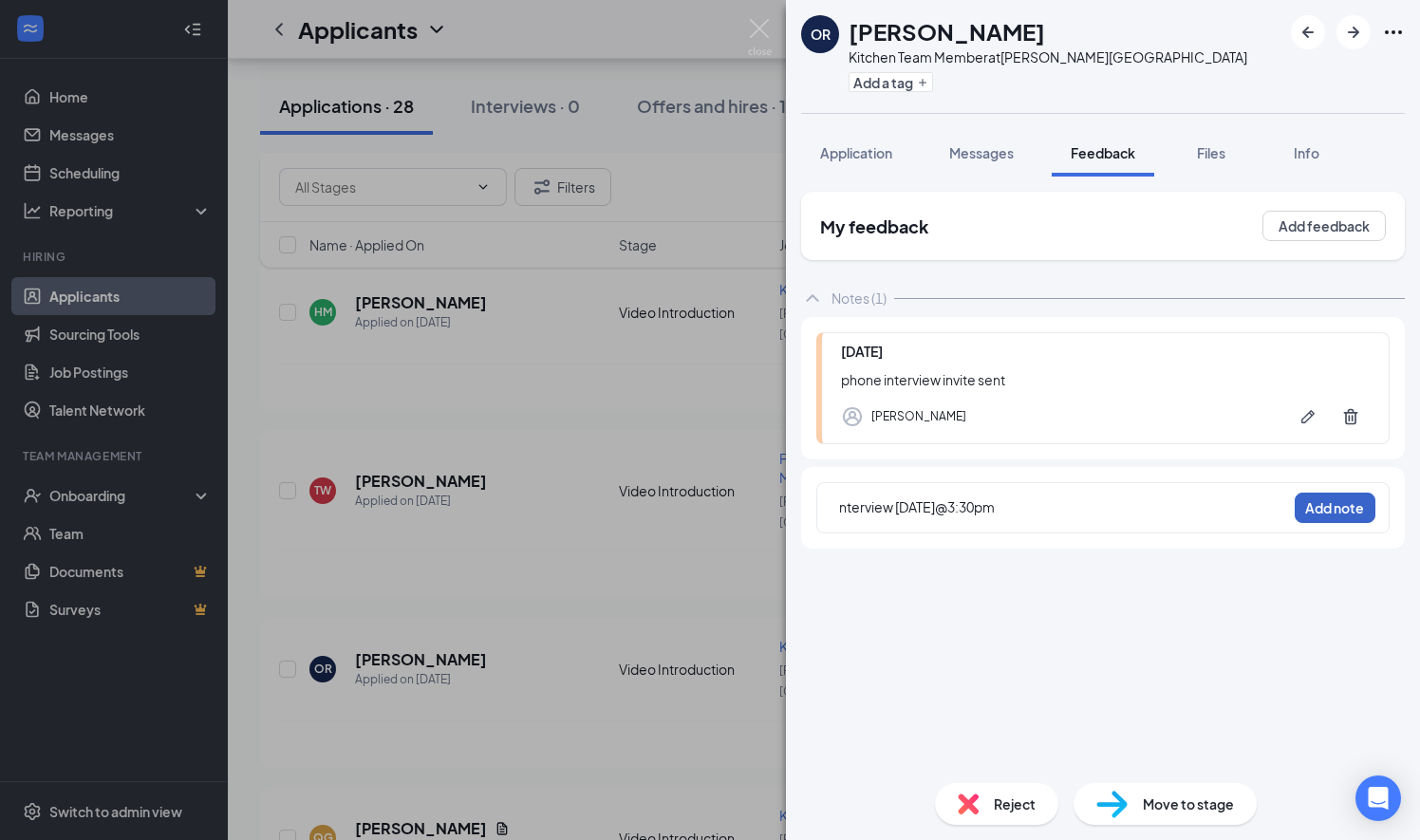
click at [1301, 499] on button "Add note" at bounding box center [1335, 507] width 81 height 31
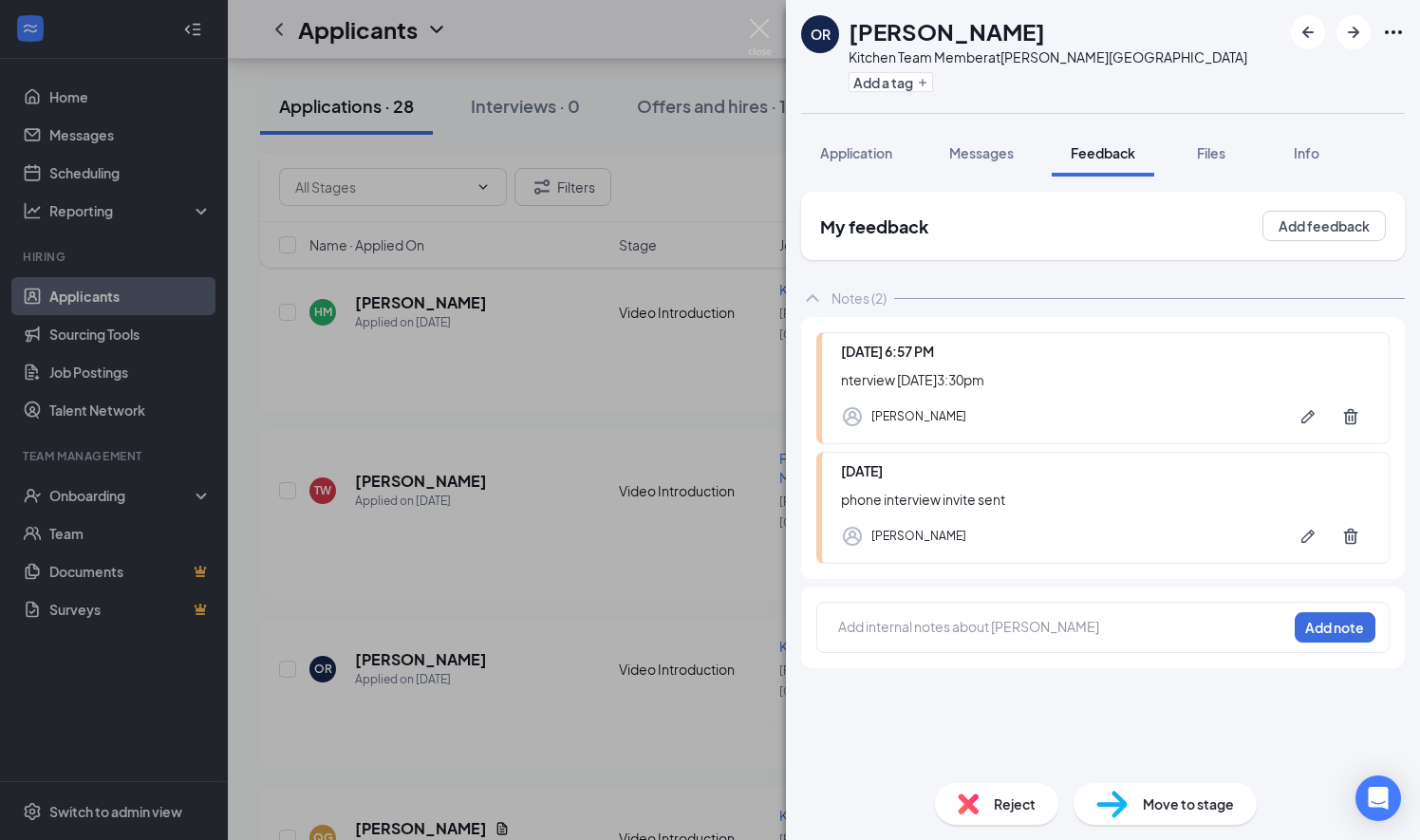
click at [689, 391] on div "OR [PERSON_NAME] Kitchen Team Member at [PERSON_NAME][GEOGRAPHIC_DATA] Add a ta…" at bounding box center [710, 420] width 1420 height 840
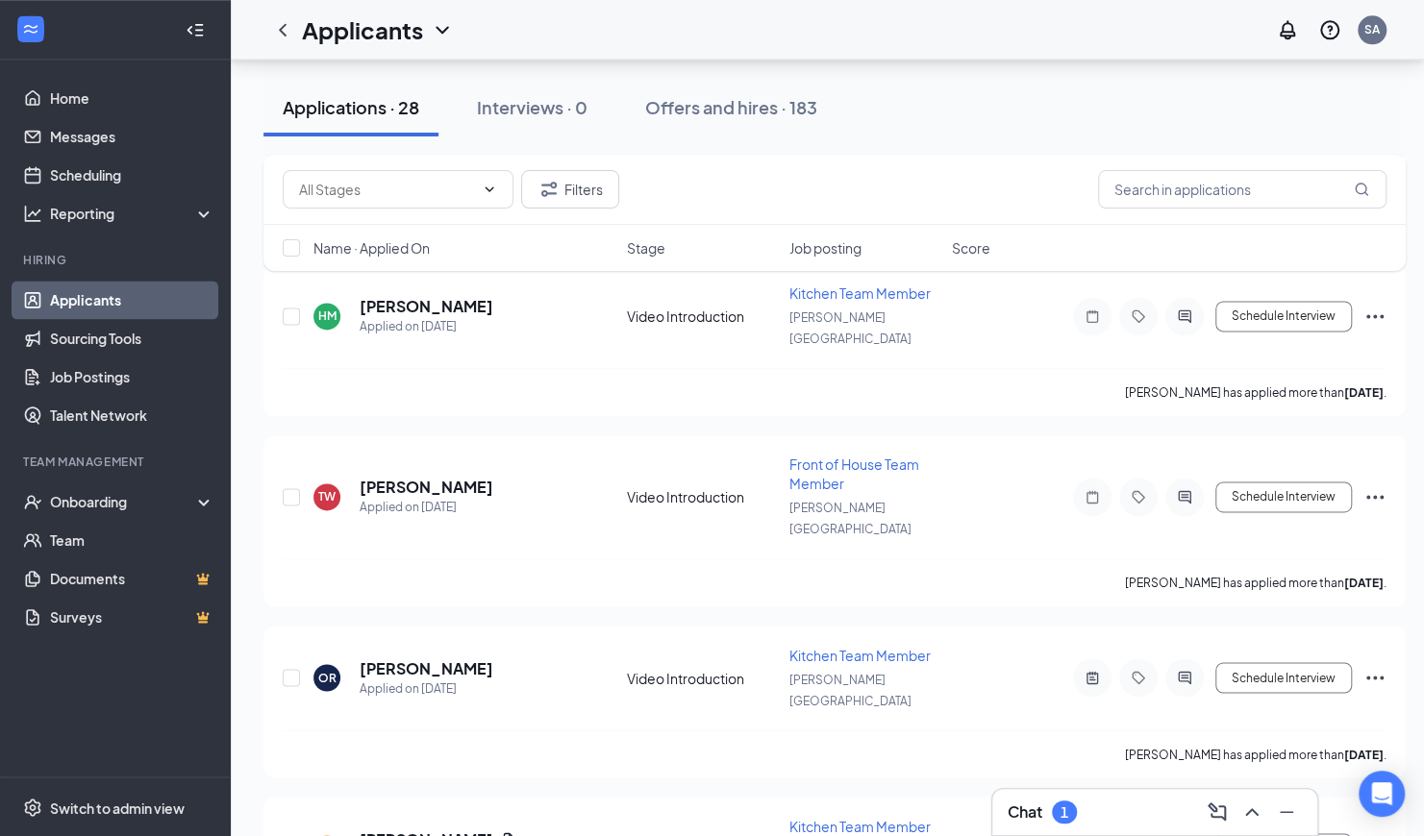
click at [1056, 805] on div "1" at bounding box center [1064, 812] width 25 height 23
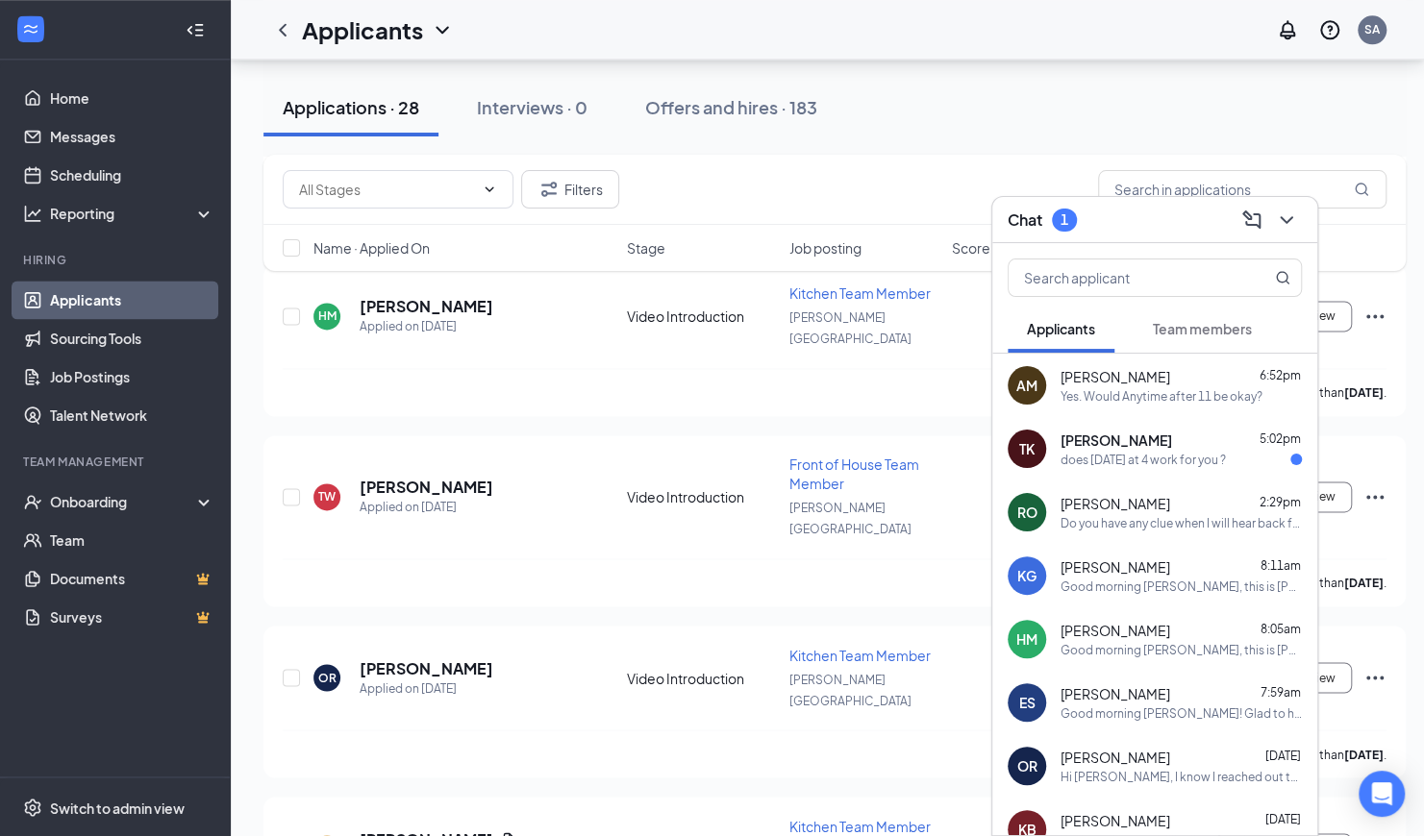
click at [1166, 467] on div "[PERSON_NAME] 5:02pm does [DATE] at 4 work for you ?" at bounding box center [1154, 448] width 325 height 63
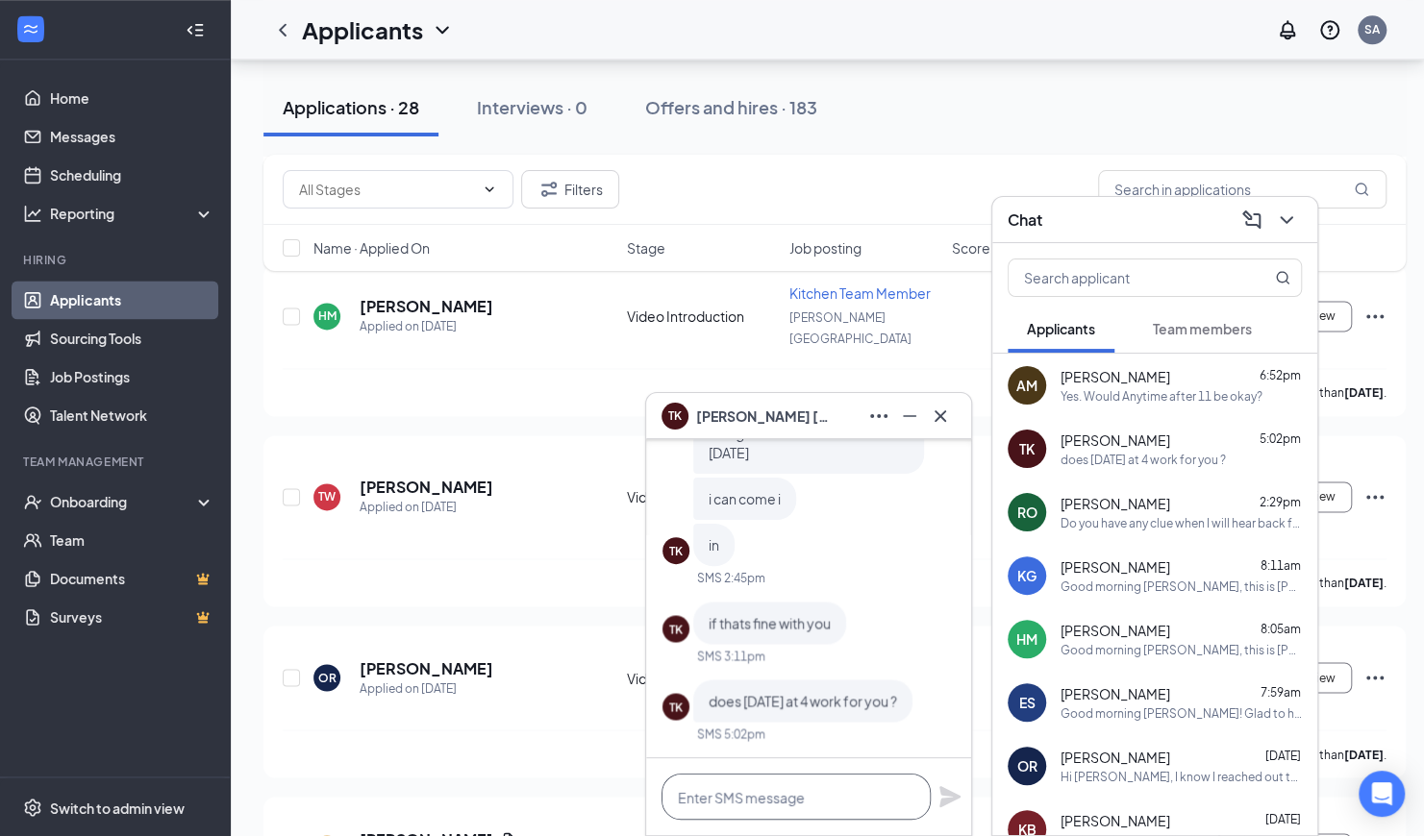
click at [679, 790] on textarea at bounding box center [795, 797] width 269 height 46
type textarea "I"
type textarea "Hi [PERSON_NAME], 4pm [DATE] will be fine. Please ask for [PERSON_NAME]. Thanks"
click at [954, 784] on icon "Plane" at bounding box center [949, 787] width 21 height 21
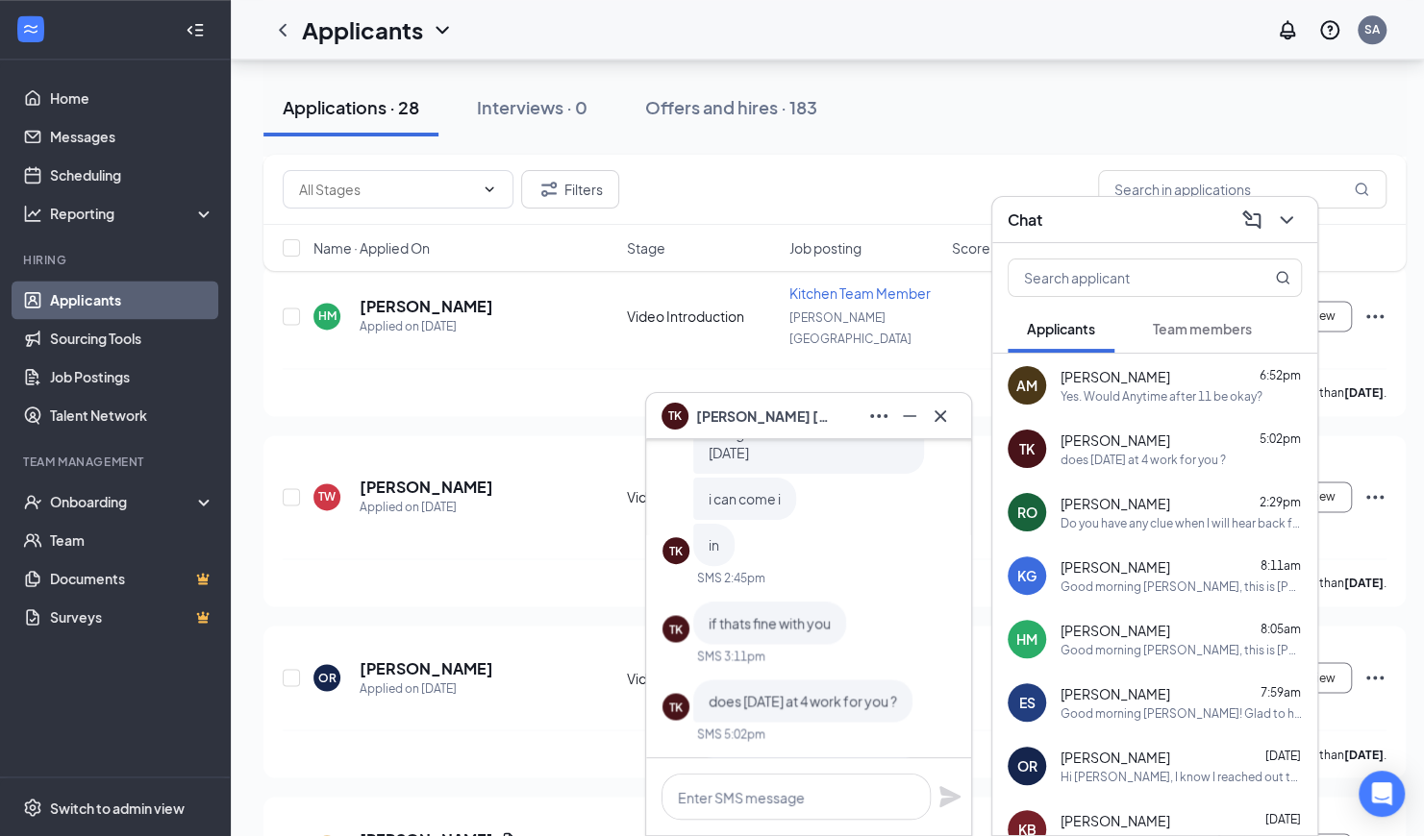
scroll to position [-200, 0]
click at [930, 422] on icon "Cross" at bounding box center [940, 416] width 23 height 23
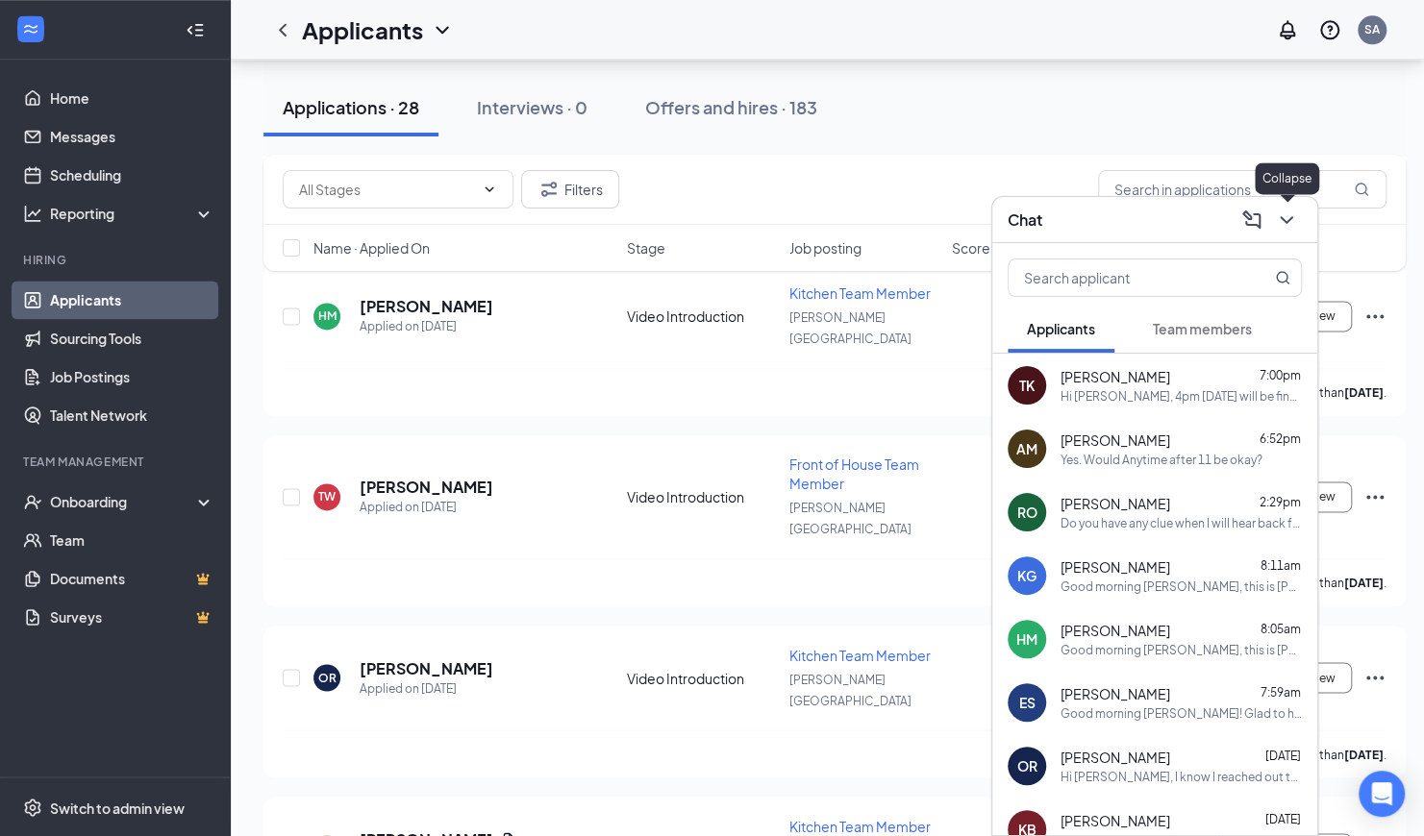
click at [1280, 223] on icon "ChevronDown" at bounding box center [1286, 220] width 23 height 23
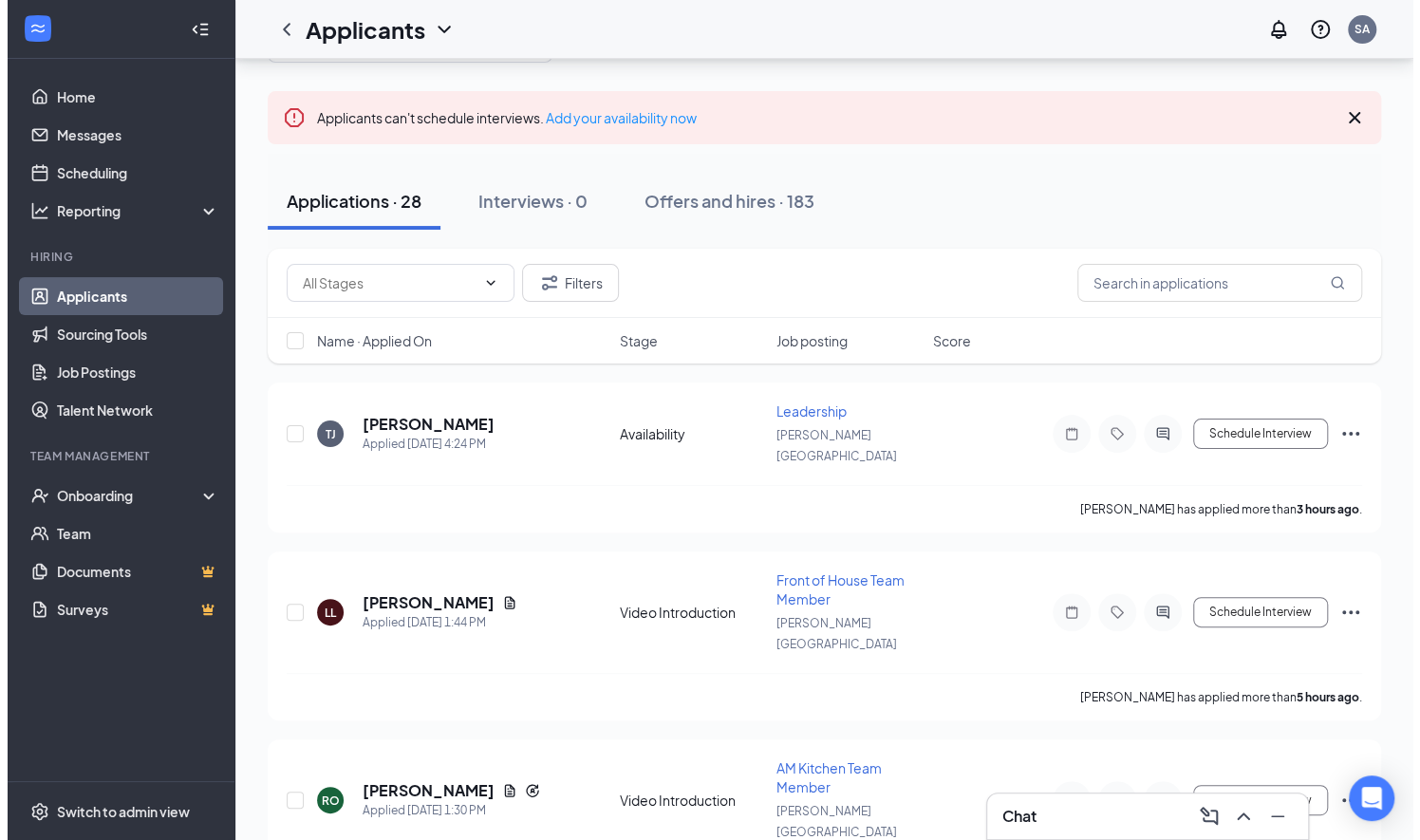
scroll to position [84, 0]
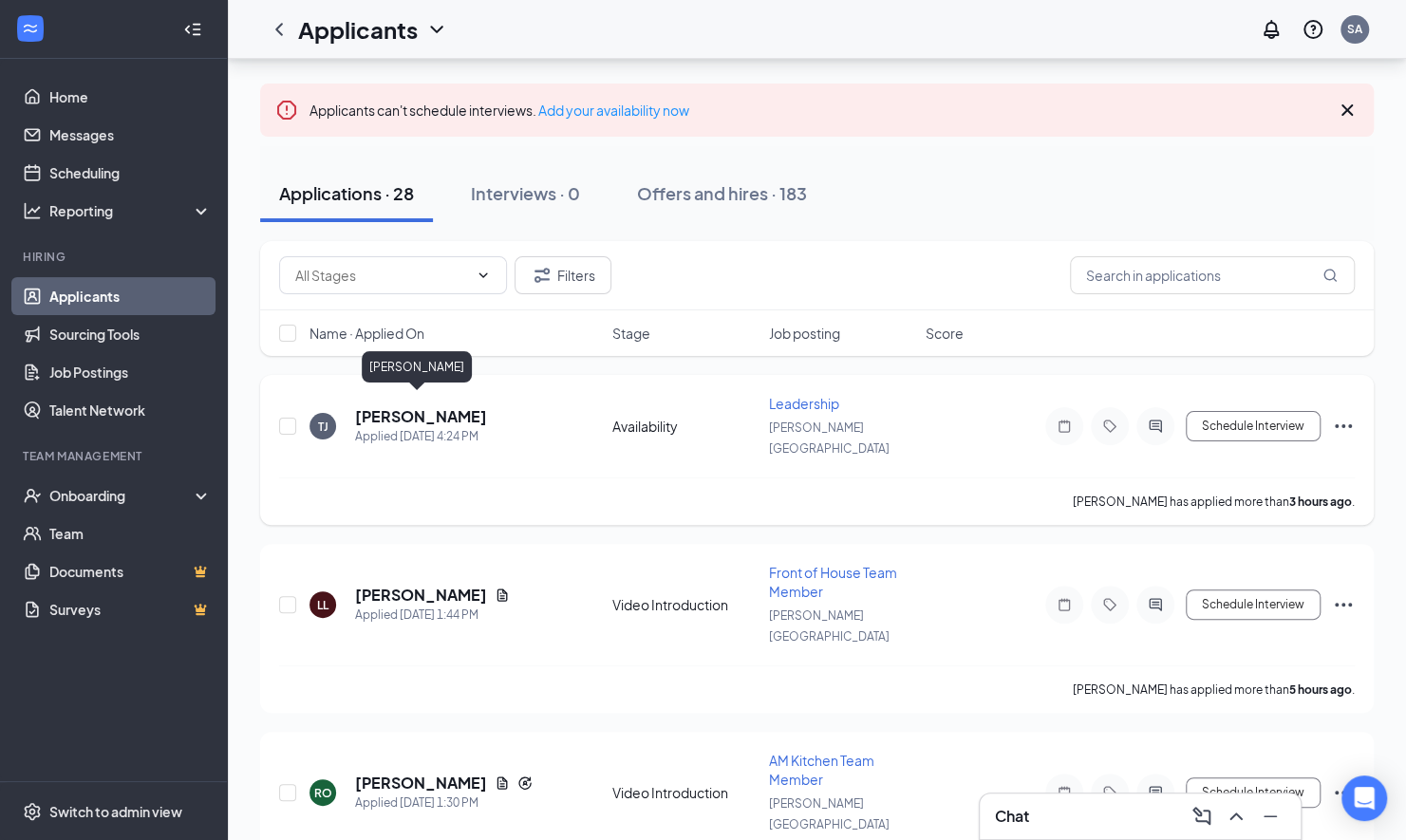
click at [432, 406] on h5 "[PERSON_NAME]" at bounding box center [422, 416] width 132 height 21
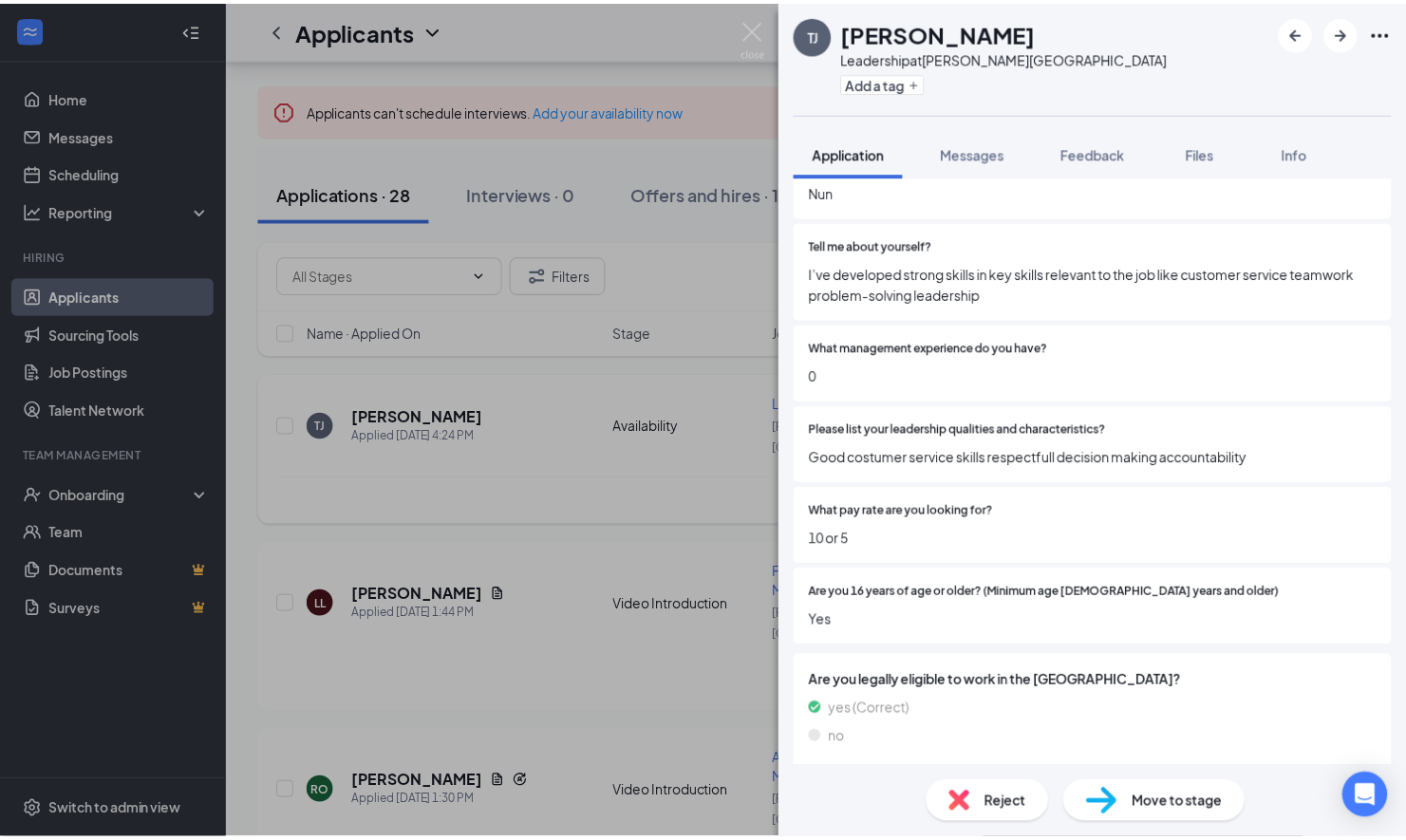
scroll to position [640, 0]
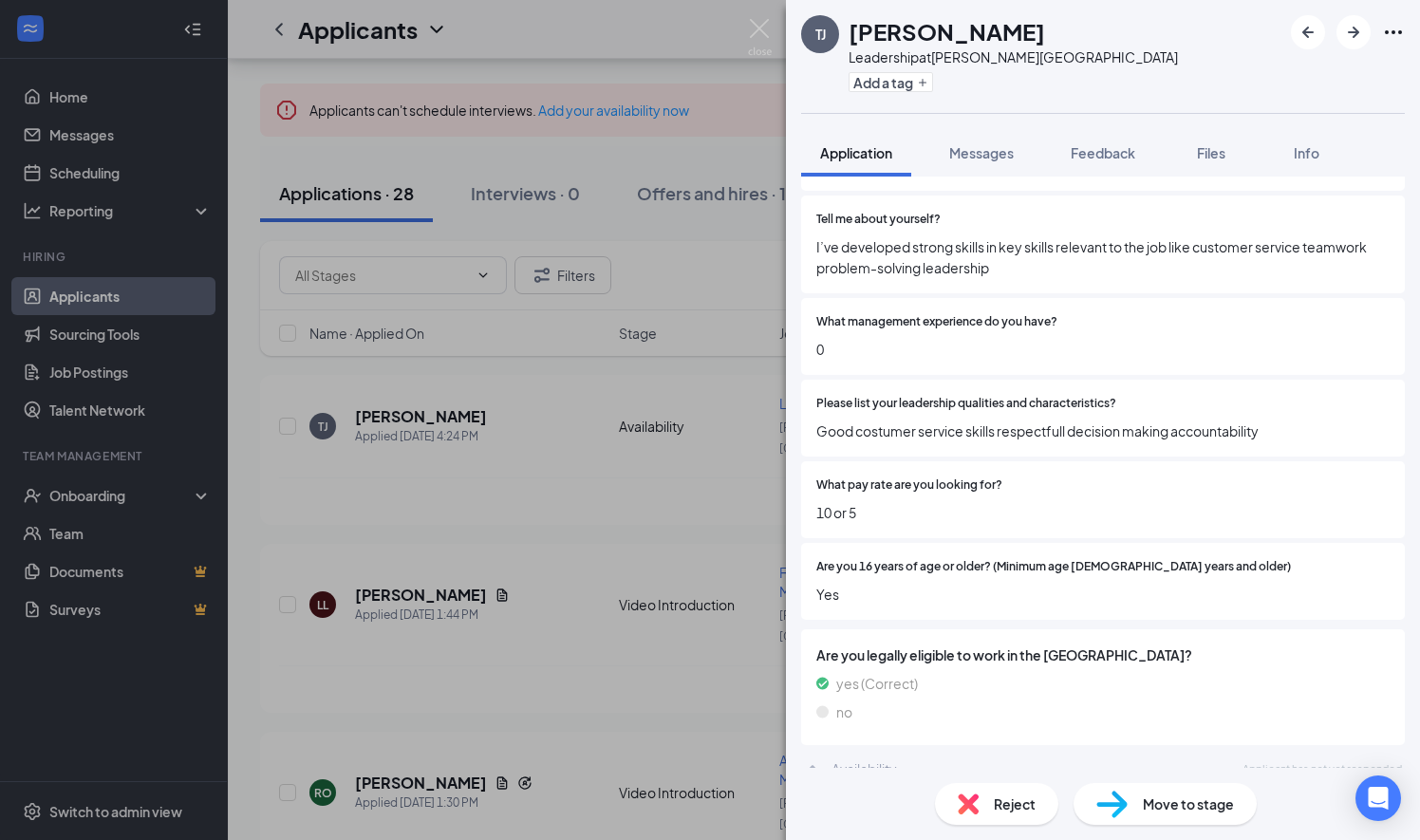
click at [404, 379] on div "[PERSON_NAME] Leadership at [PERSON_NAME][GEOGRAPHIC_DATA] Add a tag Applicatio…" at bounding box center [710, 420] width 1420 height 840
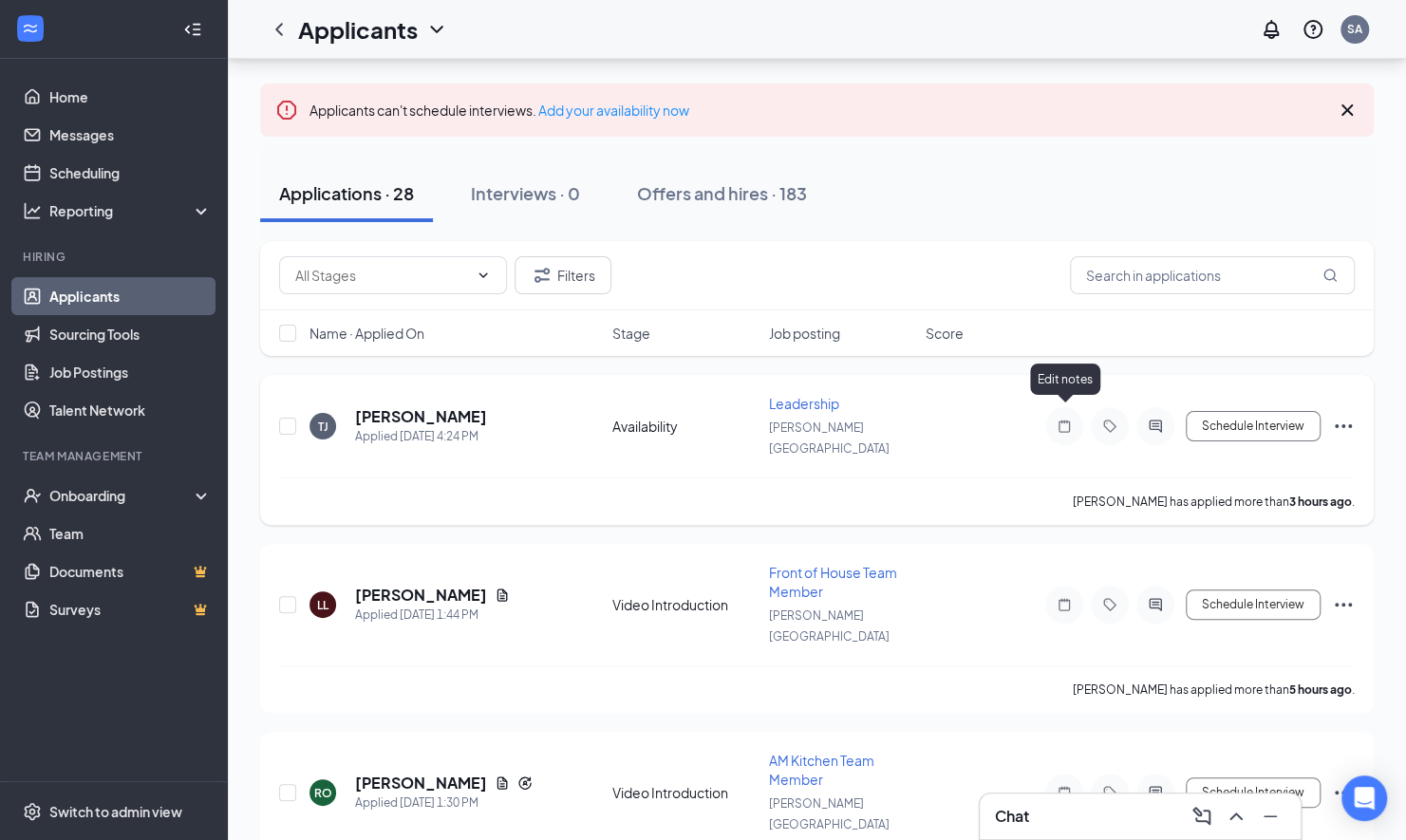
click at [1067, 419] on icon "Note" at bounding box center [1063, 425] width 23 height 15
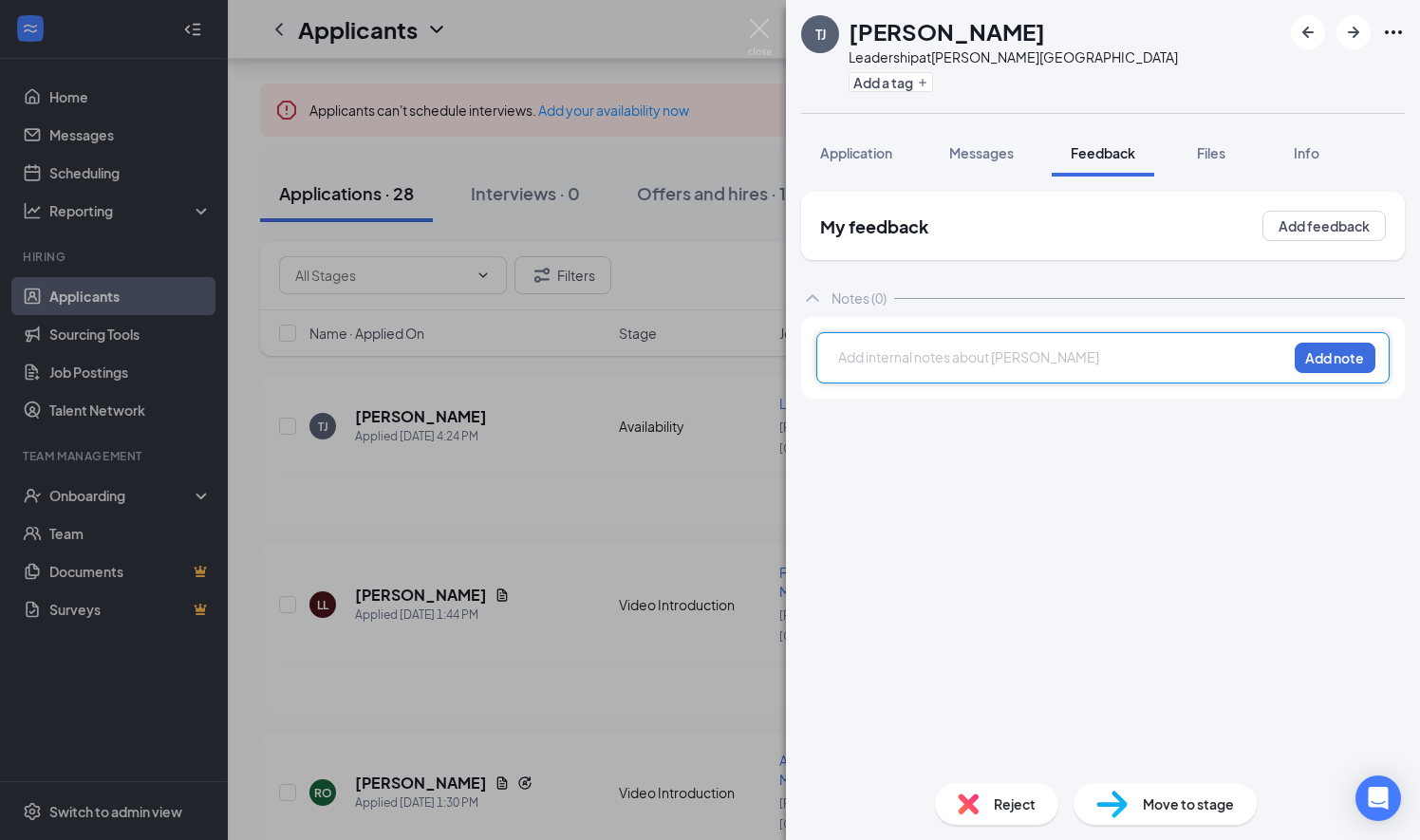
click at [893, 368] on div at bounding box center [1063, 359] width 447 height 25
click at [1308, 350] on button "Add note" at bounding box center [1335, 357] width 81 height 31
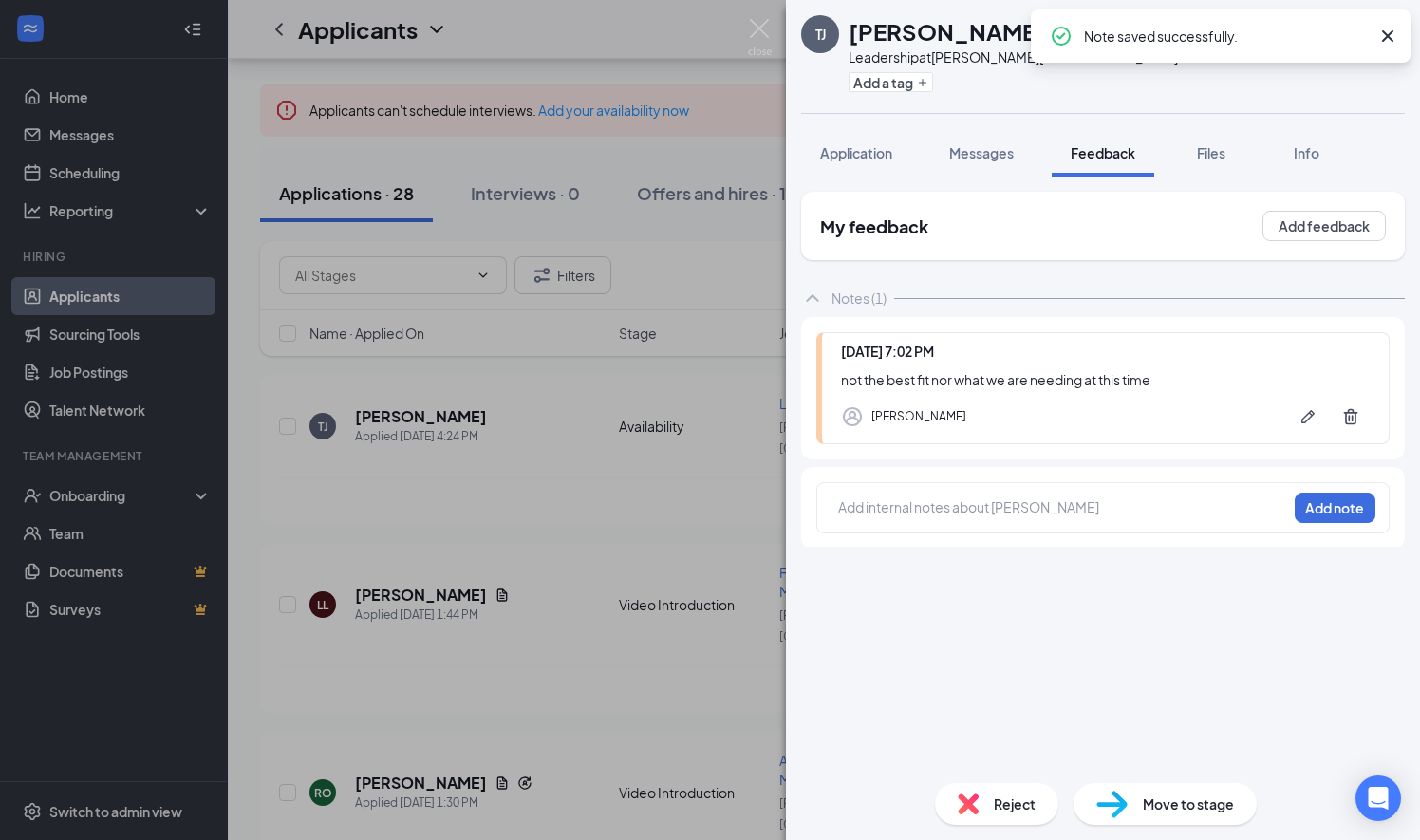
click at [975, 817] on div "Reject" at bounding box center [996, 803] width 123 height 41
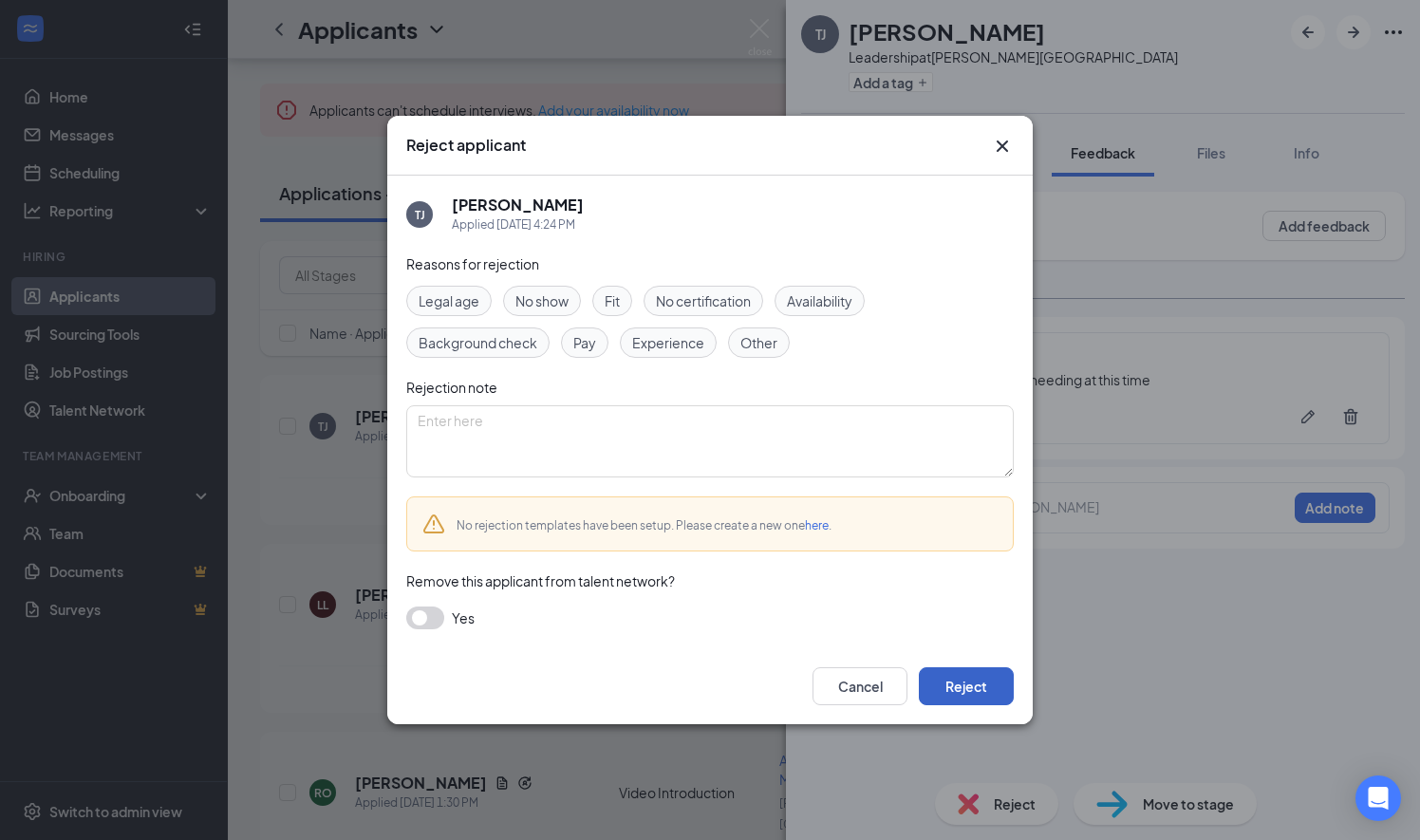
click at [947, 683] on button "Reject" at bounding box center [966, 686] width 95 height 38
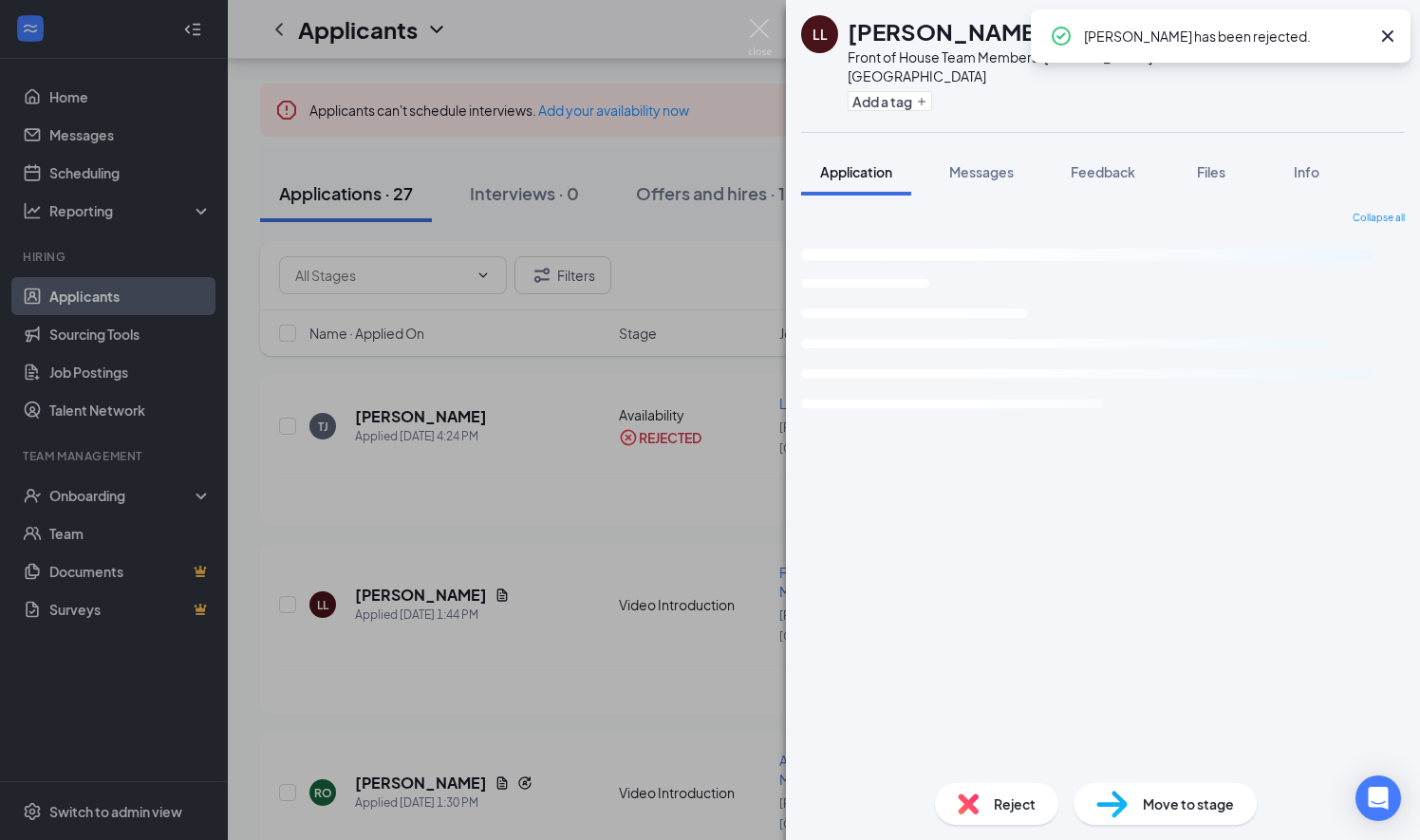
click at [495, 514] on div "LL [PERSON_NAME] Front of House Team Member at [PERSON_NAME][GEOGRAPHIC_DATA] A…" at bounding box center [710, 420] width 1420 height 840
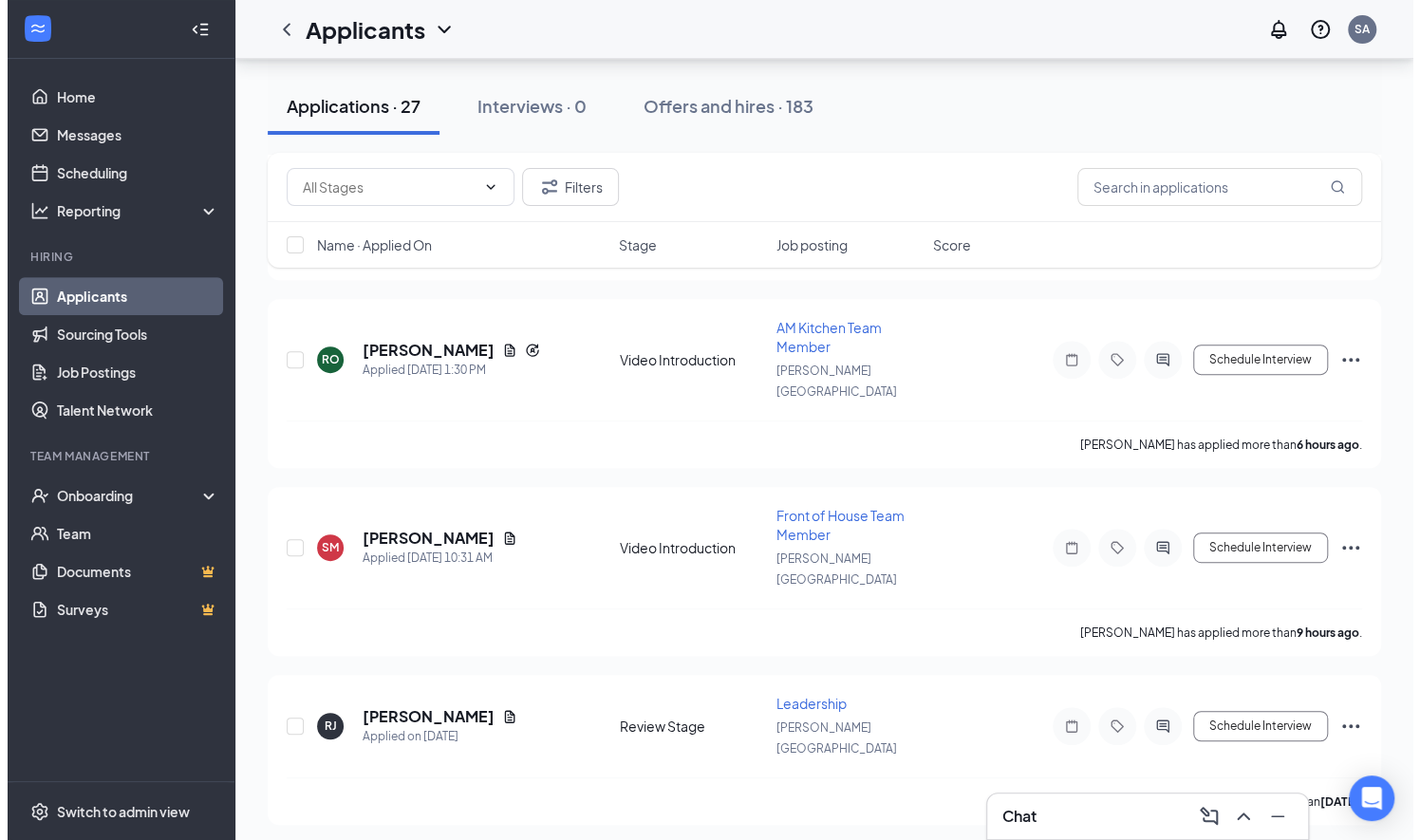
scroll to position [344, 0]
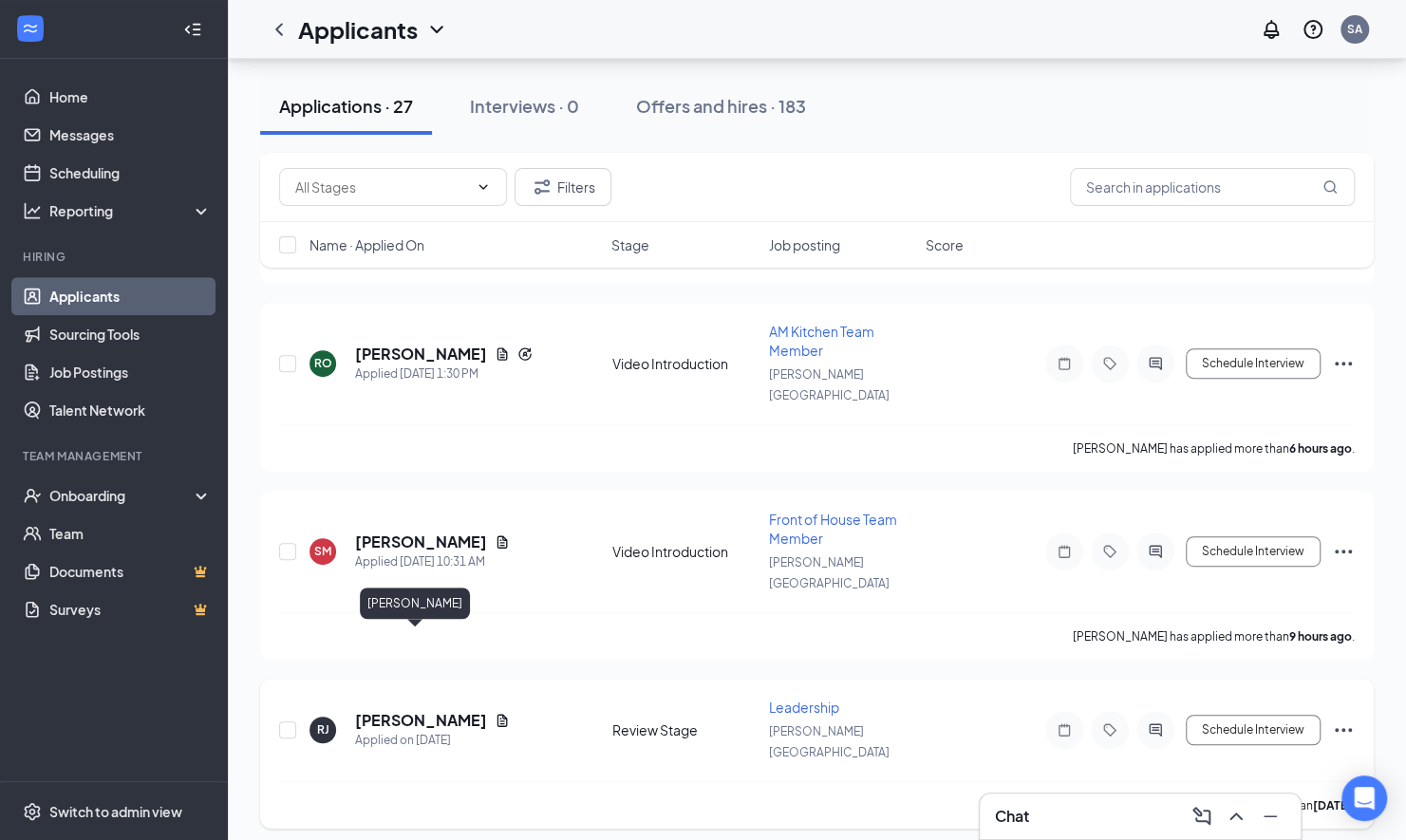
click at [399, 710] on h5 "[PERSON_NAME]" at bounding box center [422, 720] width 132 height 21
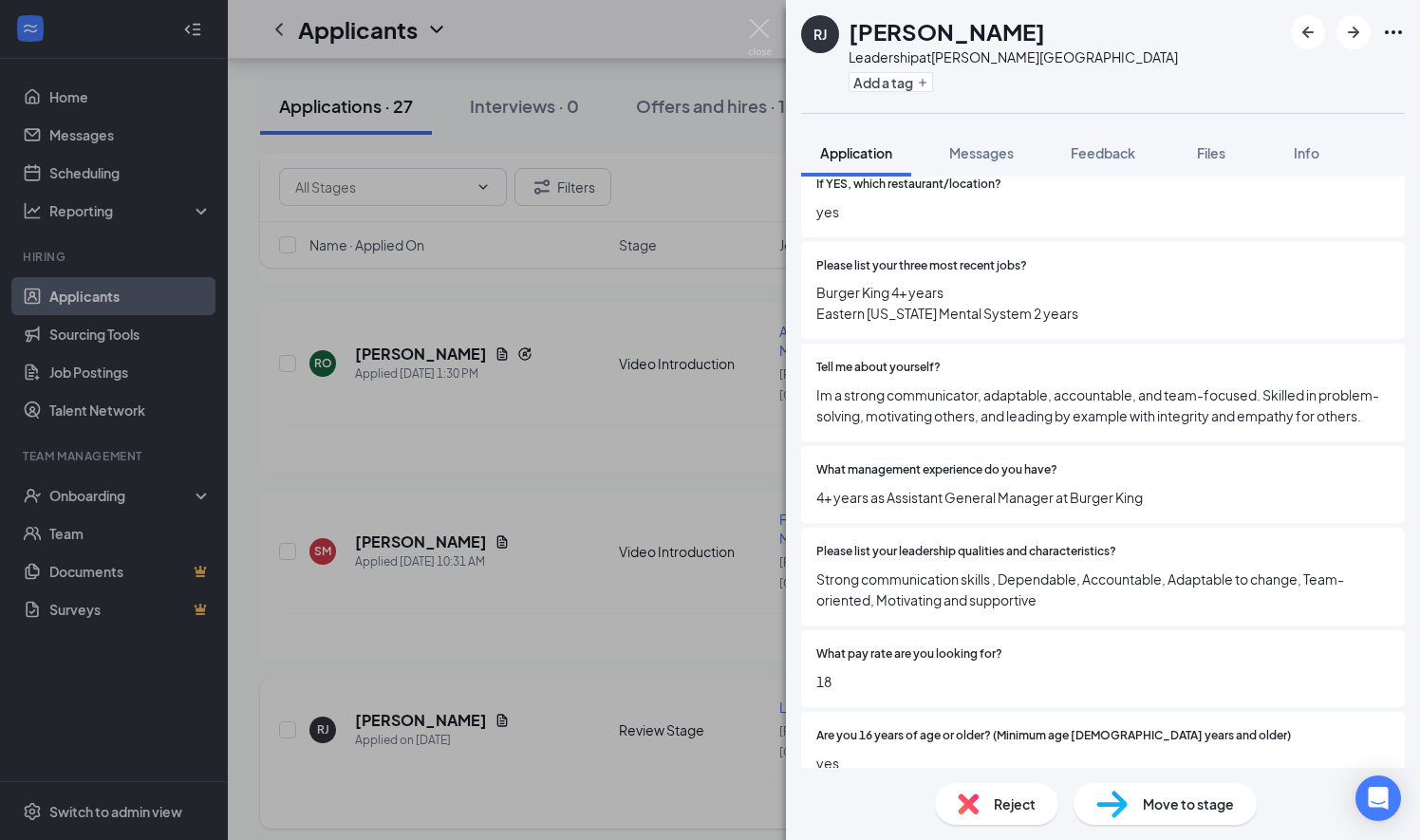
scroll to position [510, 0]
click at [434, 611] on div "[PERSON_NAME] Leadership at [PERSON_NAME][GEOGRAPHIC_DATA] Add a tag Applicatio…" at bounding box center [710, 420] width 1420 height 840
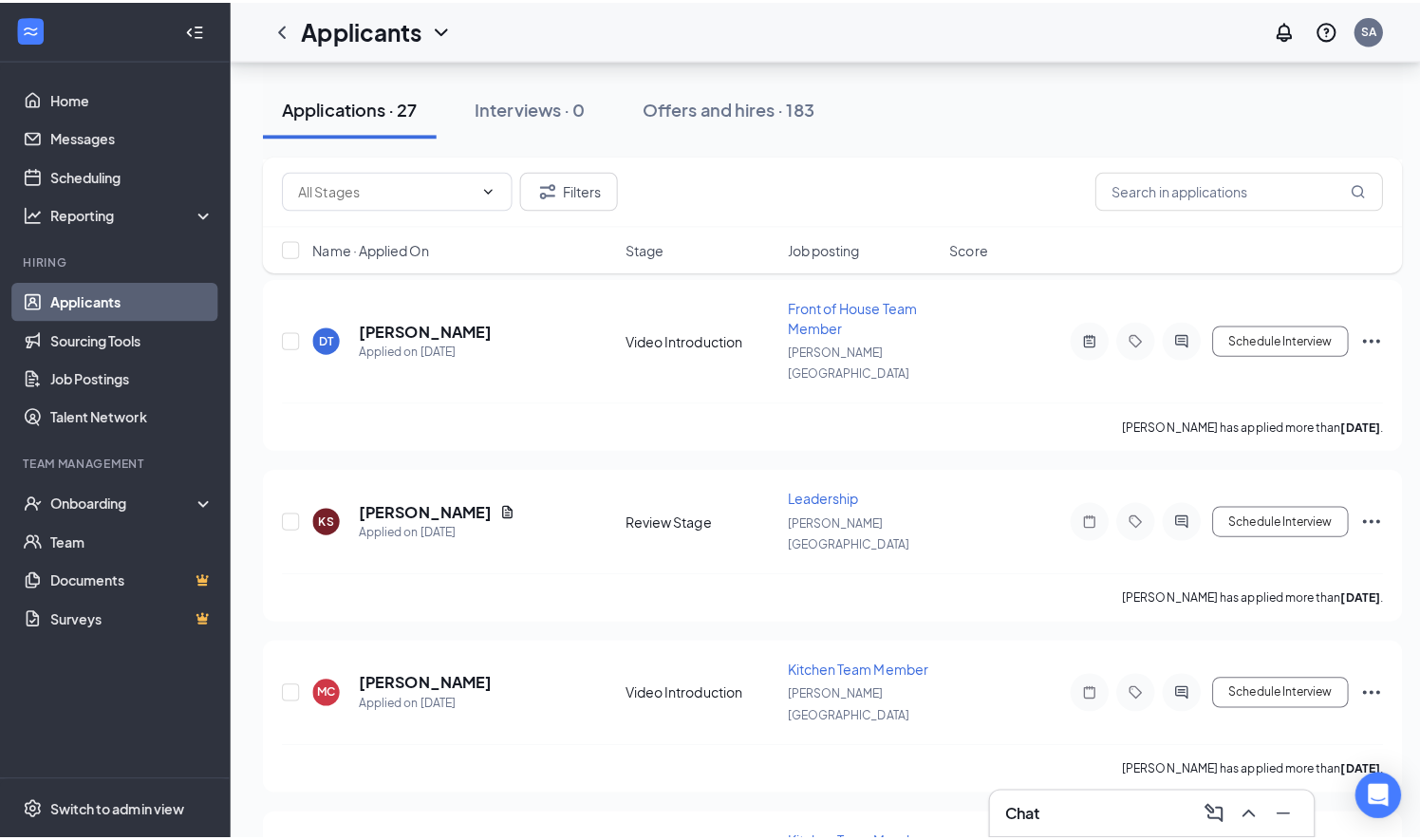
scroll to position [3021, 0]
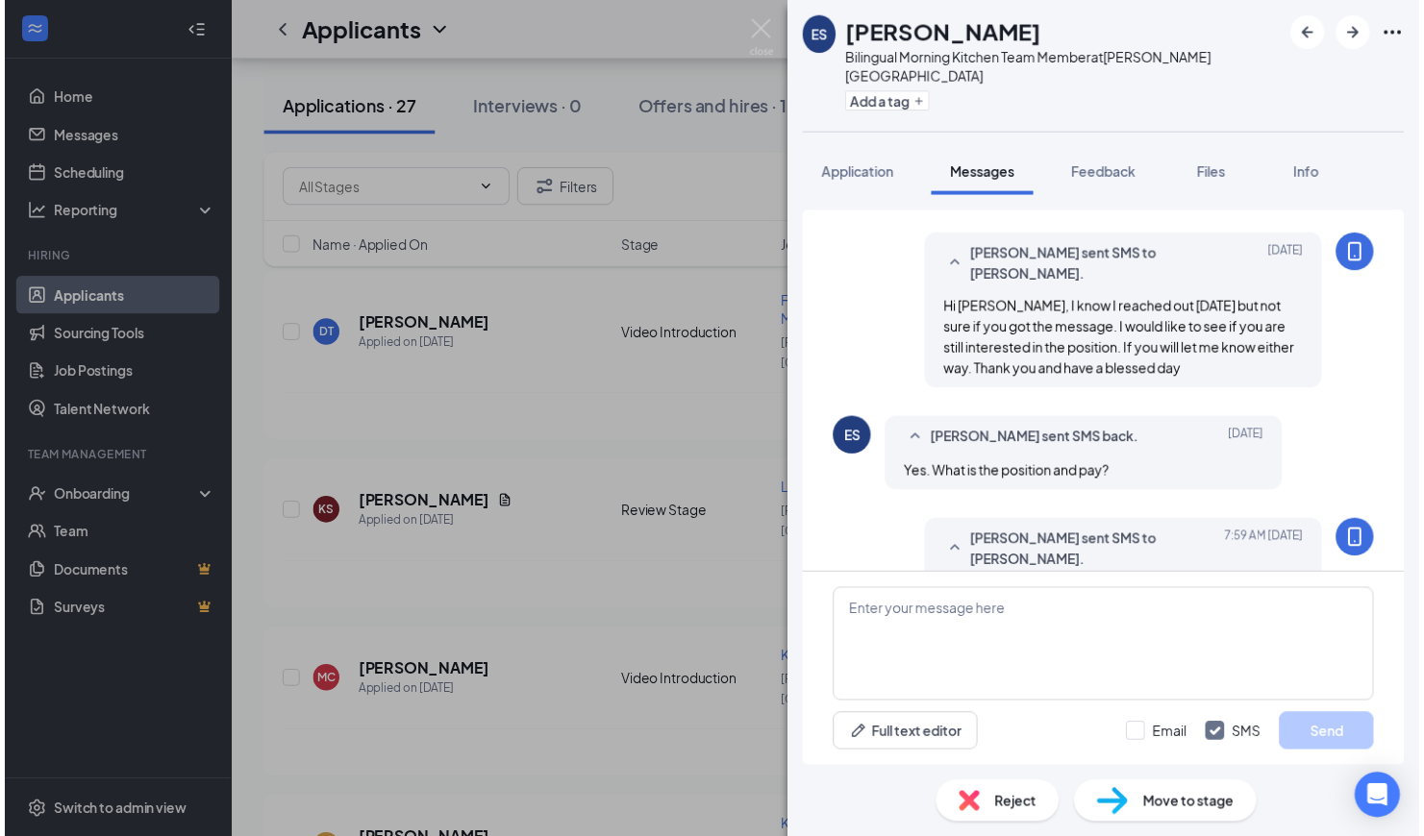
scroll to position [1050, 0]
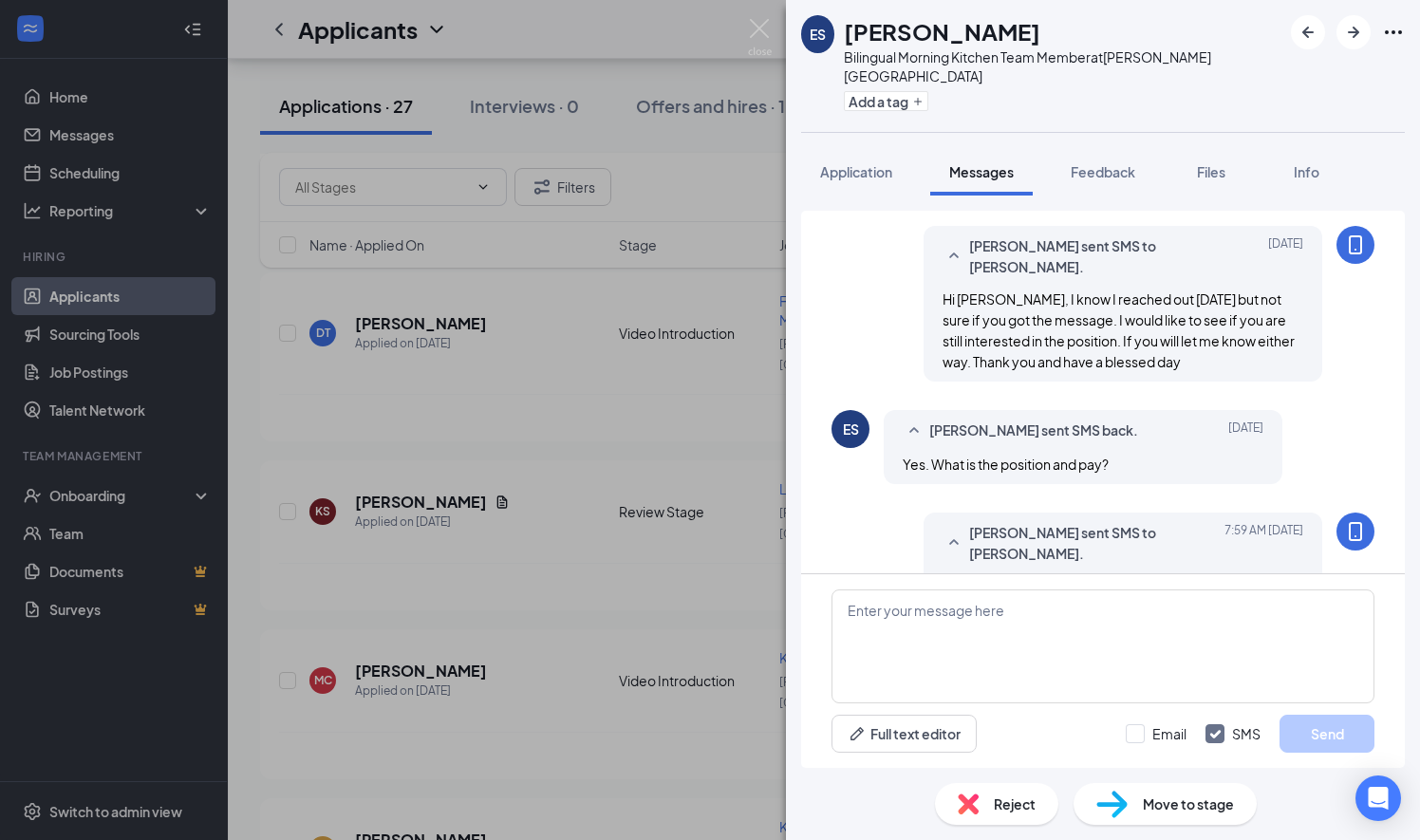
click at [735, 524] on div "ES [PERSON_NAME] Bilingual Morning Kitchen Team Member at [PERSON_NAME][GEOGRAP…" at bounding box center [710, 420] width 1420 height 840
